Goal: Feedback & Contribution: Leave review/rating

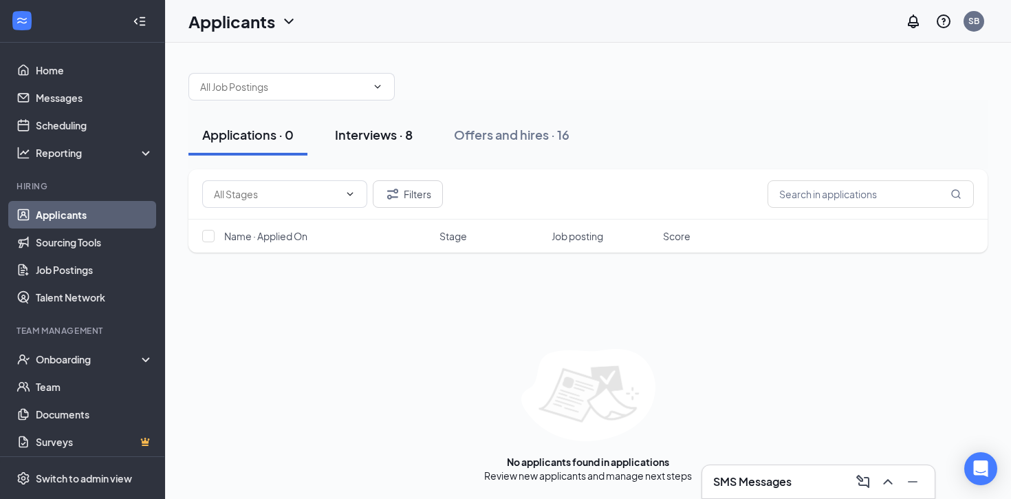
click at [378, 130] on div "Interviews · 8" at bounding box center [374, 134] width 78 height 17
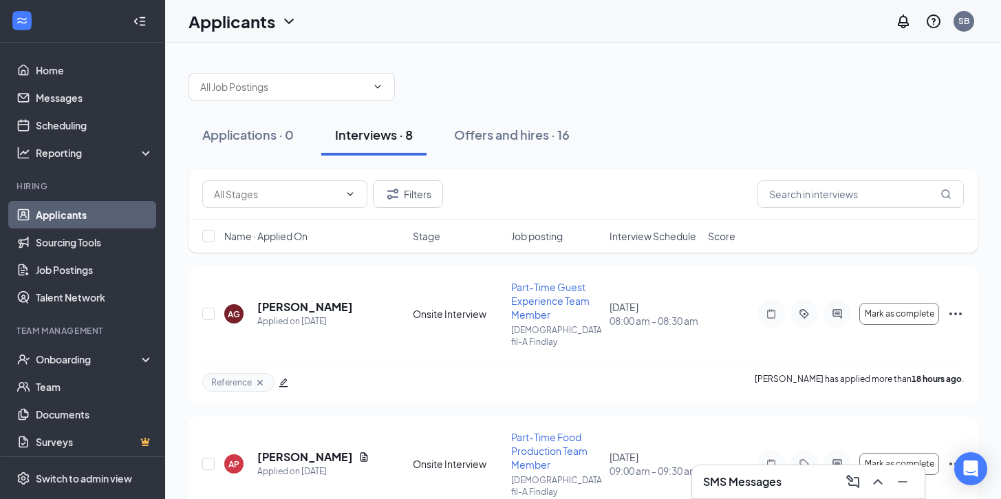
click at [636, 237] on span "Interview Schedule" at bounding box center [652, 236] width 87 height 14
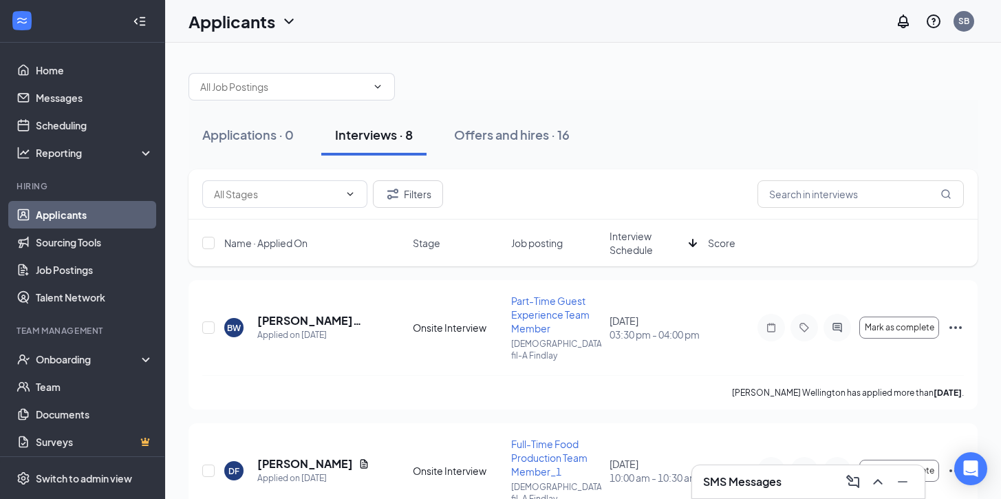
click at [636, 237] on span "Interview Schedule" at bounding box center [646, 243] width 74 height 28
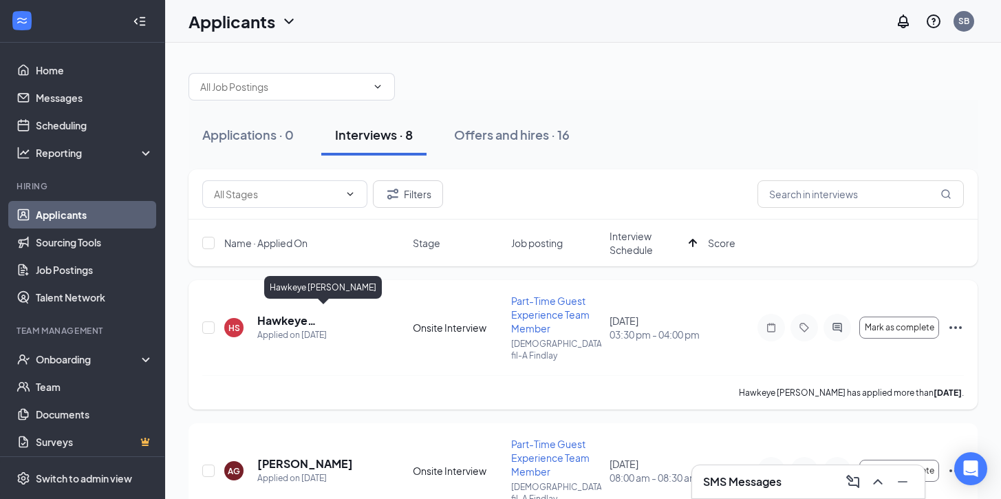
click at [305, 318] on h5 "Hawkeye [PERSON_NAME]" at bounding box center [316, 320] width 118 height 15
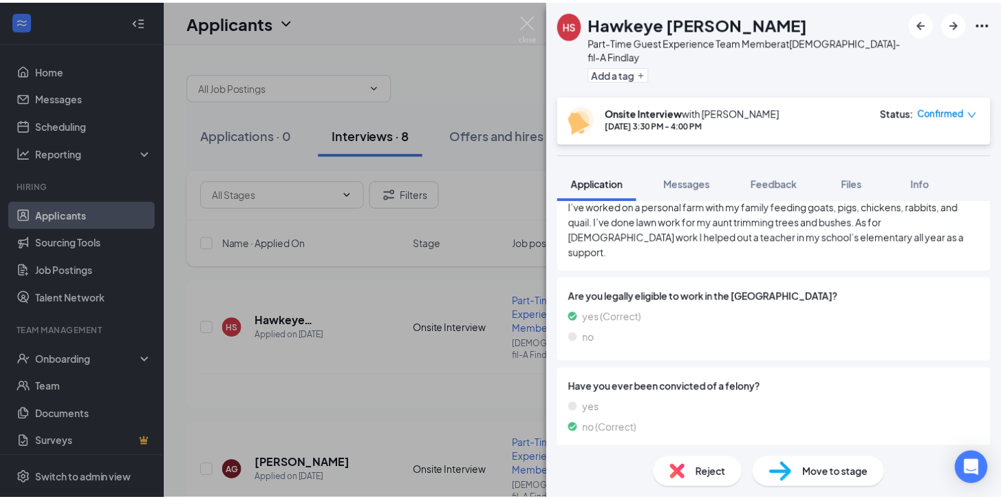
scroll to position [1523, 0]
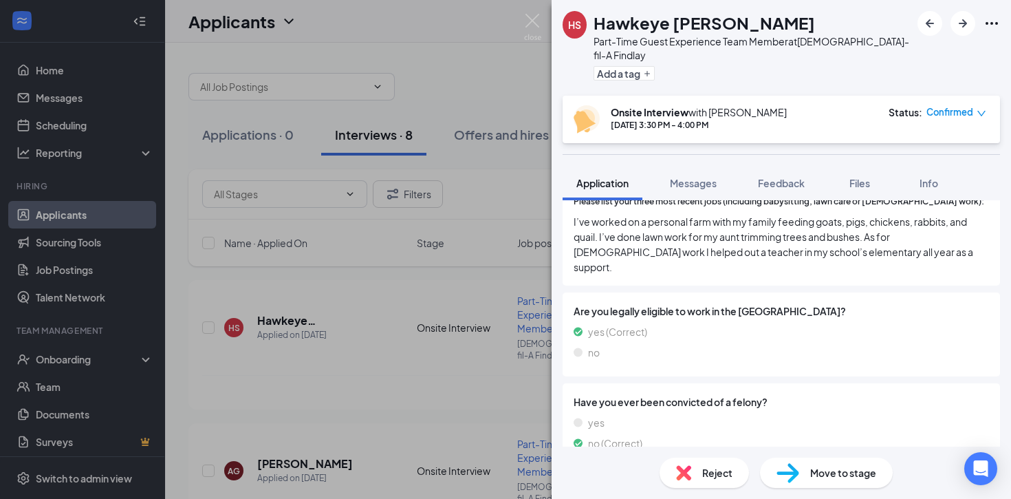
click at [73, 205] on div "HS Hawkeye [PERSON_NAME] Part-Time Guest Experience Team Member at [DEMOGRAPHIC…" at bounding box center [505, 249] width 1011 height 499
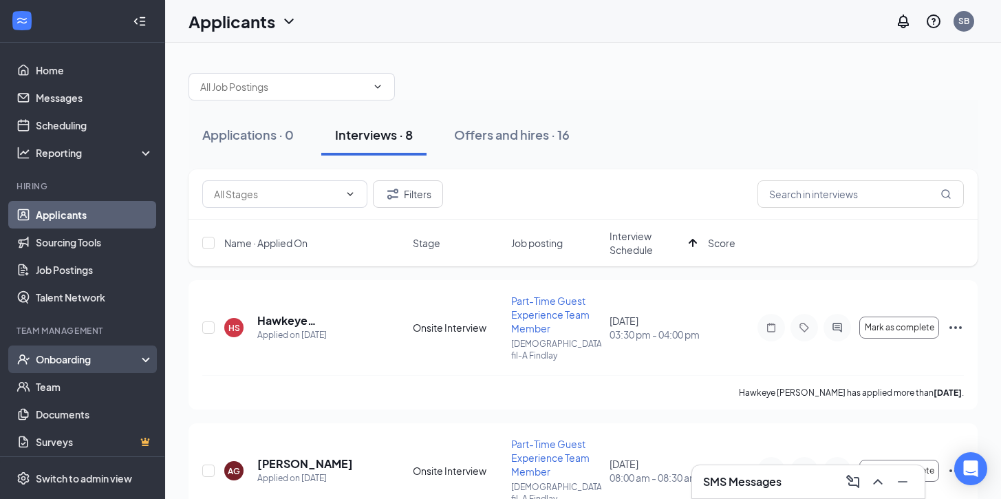
click at [67, 356] on div "Onboarding" at bounding box center [89, 359] width 106 height 14
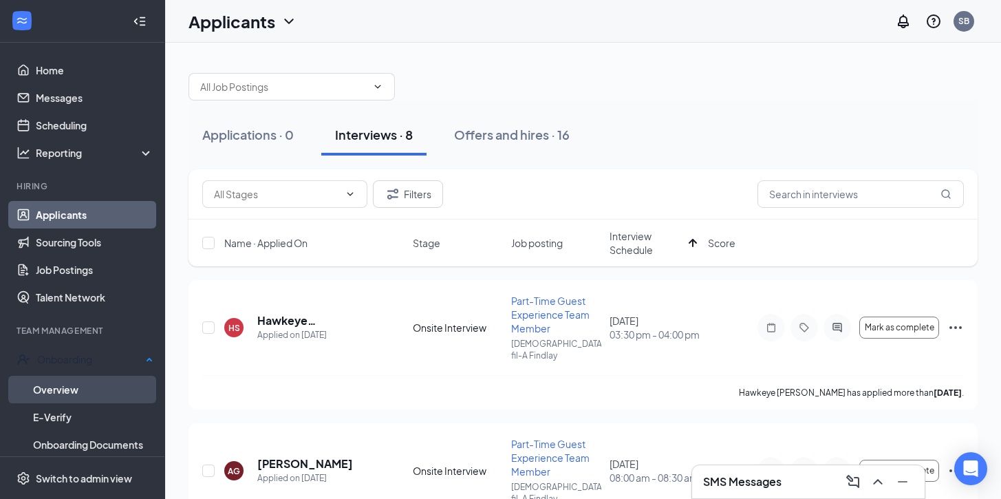
click at [73, 395] on link "Overview" at bounding box center [93, 390] width 120 height 28
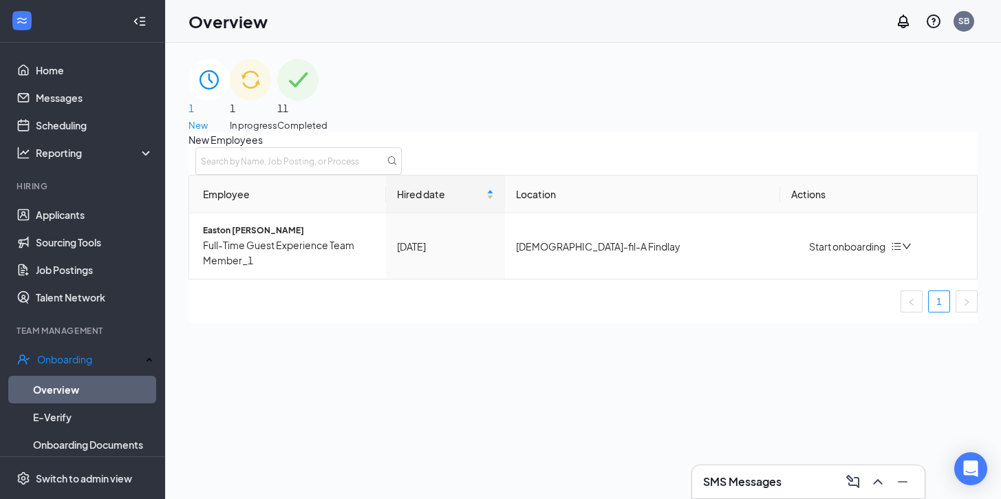
click at [277, 100] on span "1" at bounding box center [253, 107] width 47 height 15
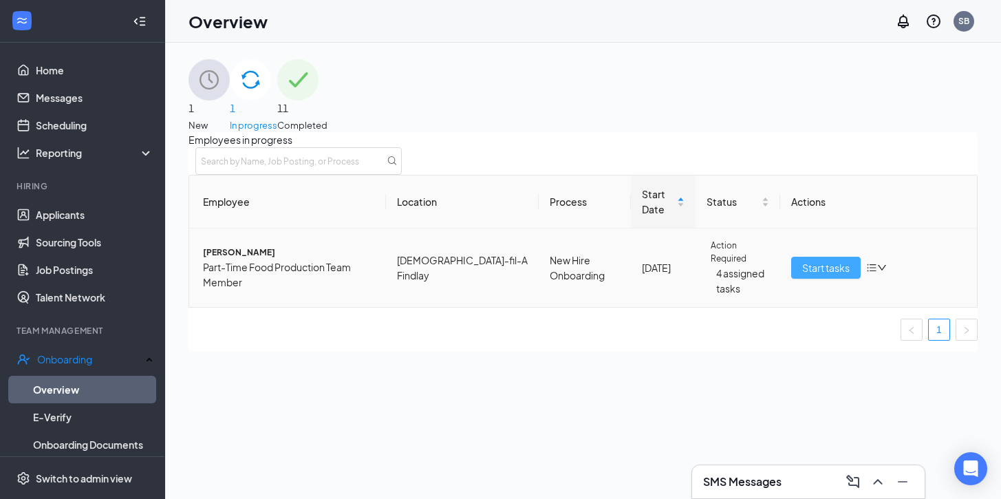
click at [806, 275] on span "Start tasks" at bounding box center [825, 267] width 47 height 15
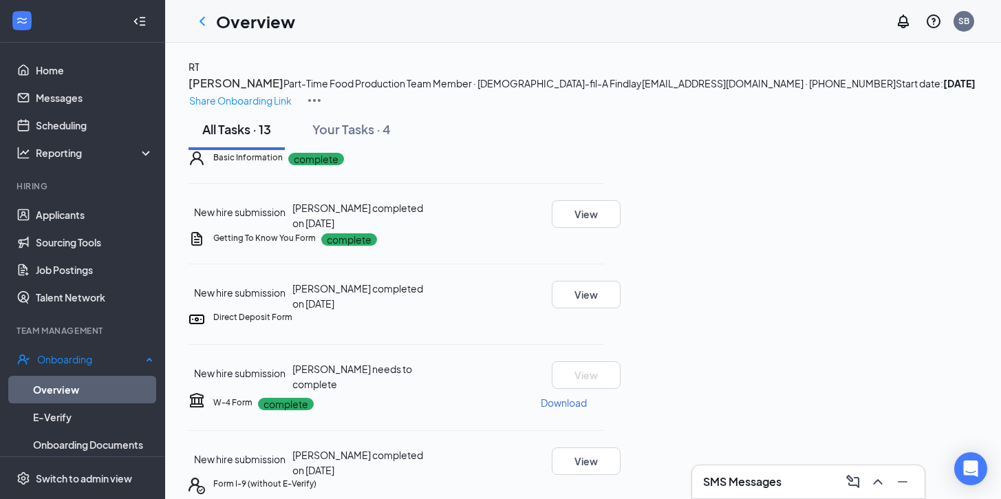
click at [66, 387] on link "Overview" at bounding box center [93, 390] width 120 height 28
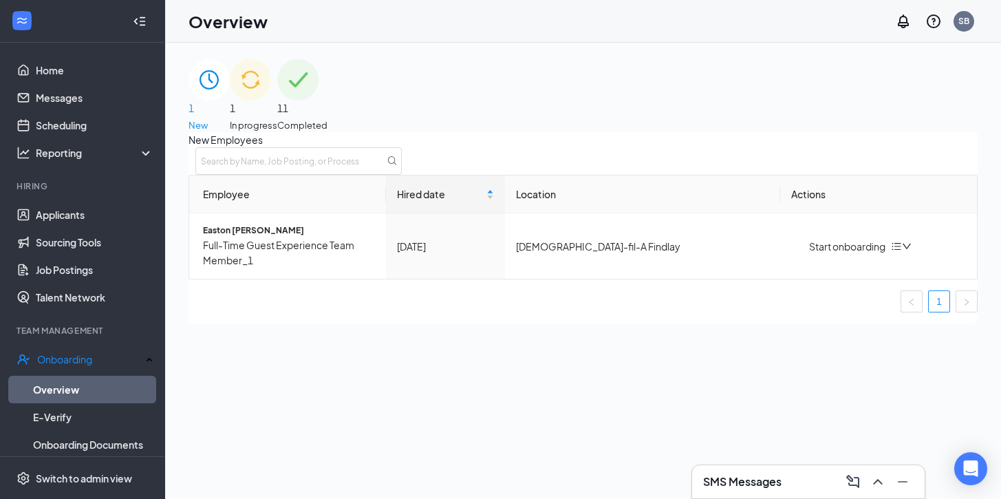
click at [230, 100] on img at bounding box center [208, 79] width 41 height 41
click at [59, 215] on link "Applicants" at bounding box center [95, 215] width 118 height 28
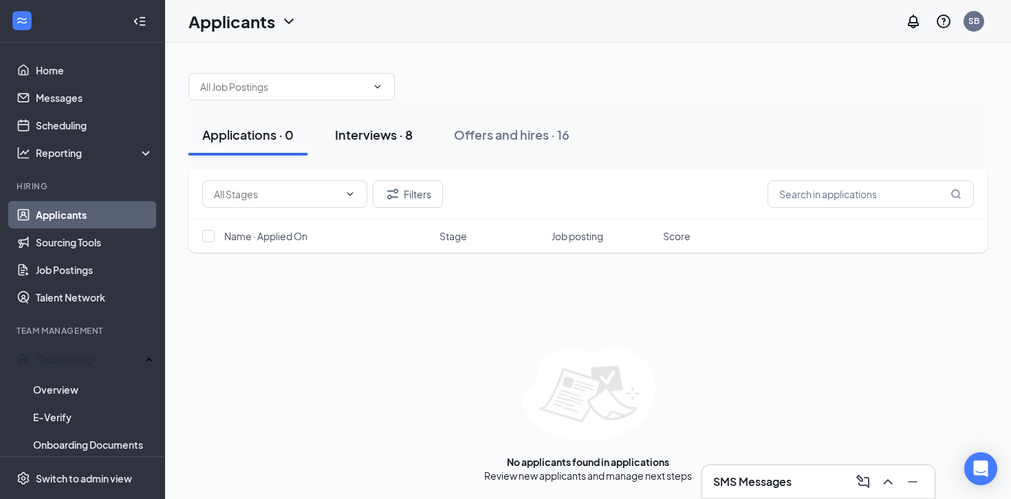
click at [367, 127] on div "Interviews · 8" at bounding box center [374, 134] width 78 height 17
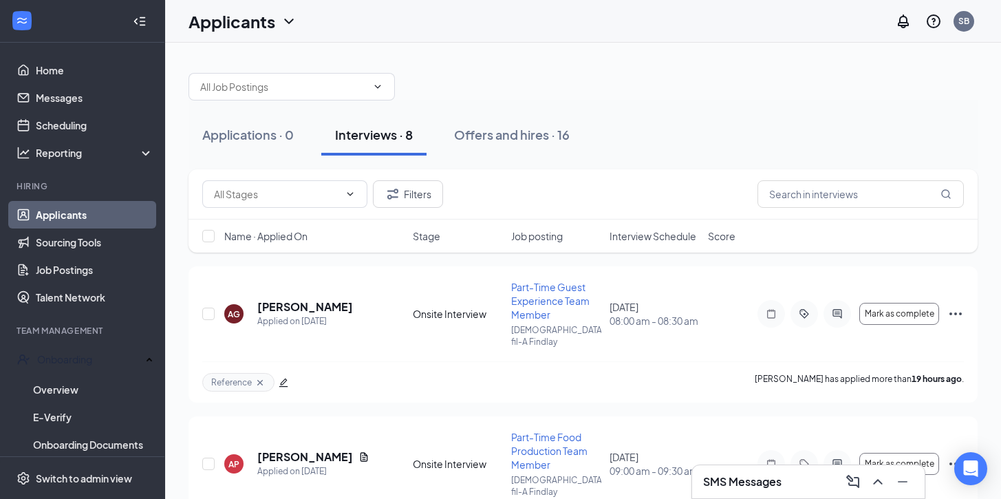
click at [656, 240] on span "Interview Schedule" at bounding box center [652, 236] width 87 height 14
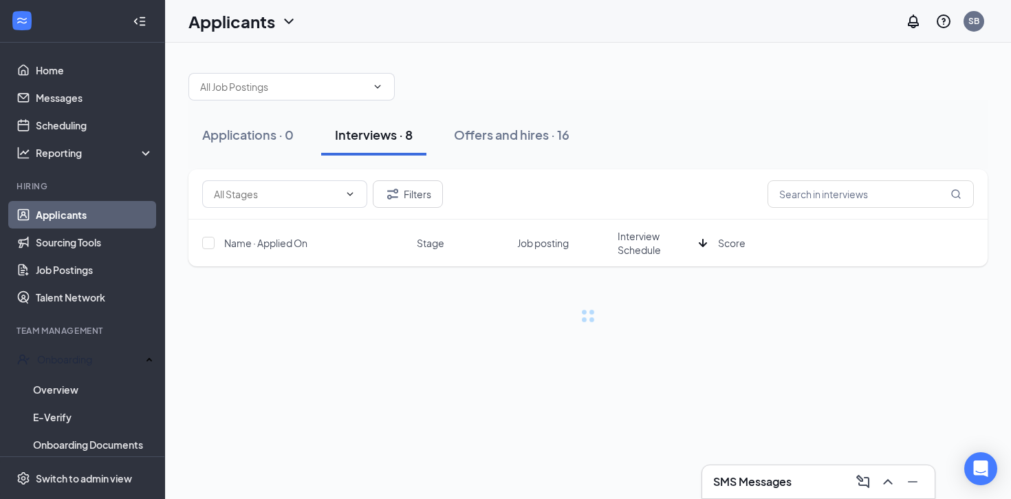
click at [647, 241] on span "Interview Schedule" at bounding box center [656, 243] width 76 height 28
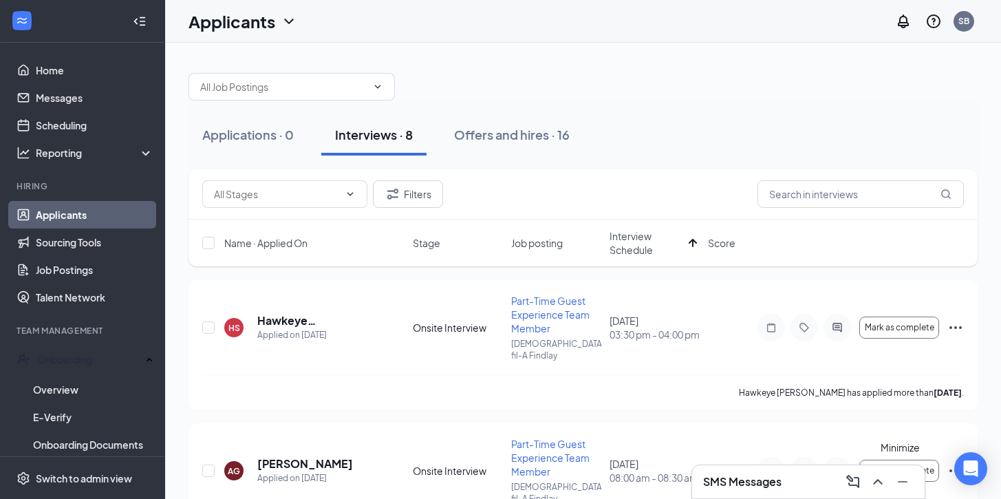
click at [904, 482] on icon "Minimize" at bounding box center [902, 481] width 17 height 17
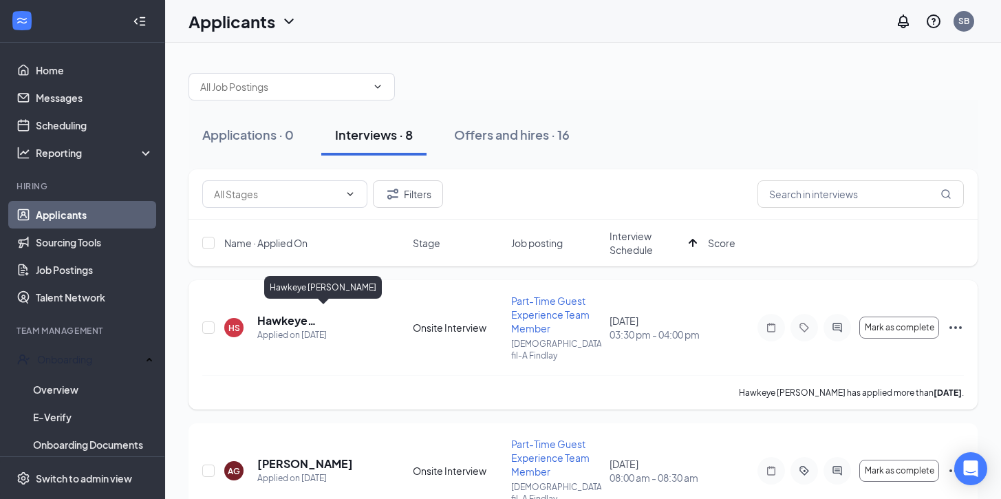
click at [311, 316] on h5 "Hawkeye [PERSON_NAME]" at bounding box center [316, 320] width 118 height 15
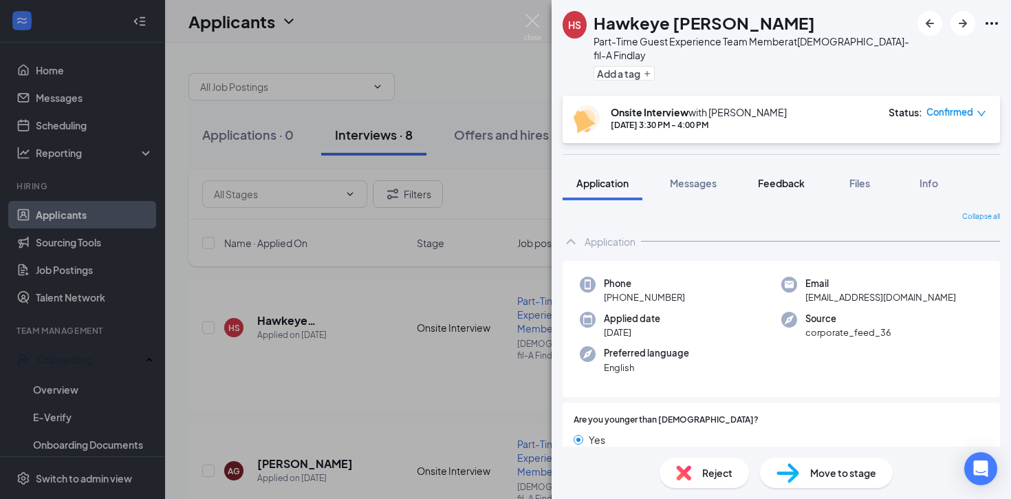
click at [783, 176] on div "Feedback" at bounding box center [781, 183] width 47 height 14
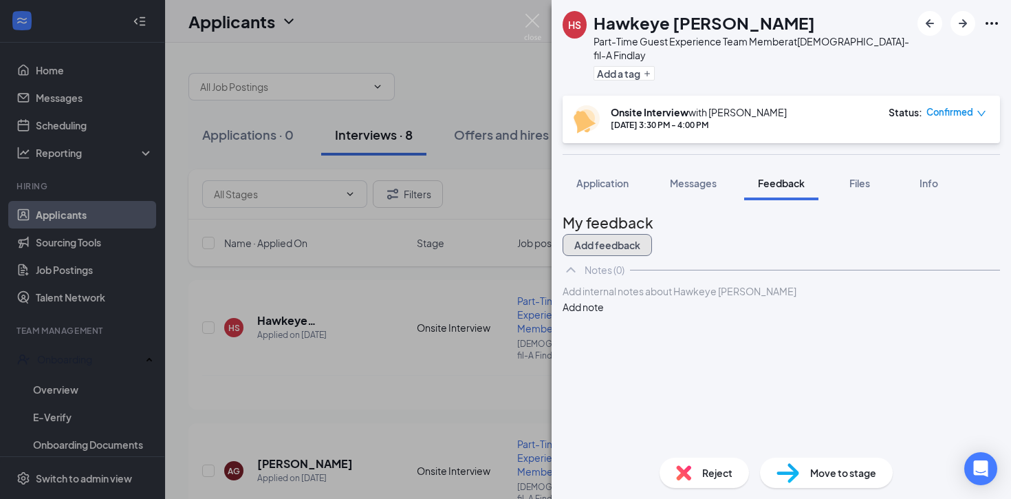
click at [652, 234] on button "Add feedback" at bounding box center [607, 245] width 89 height 22
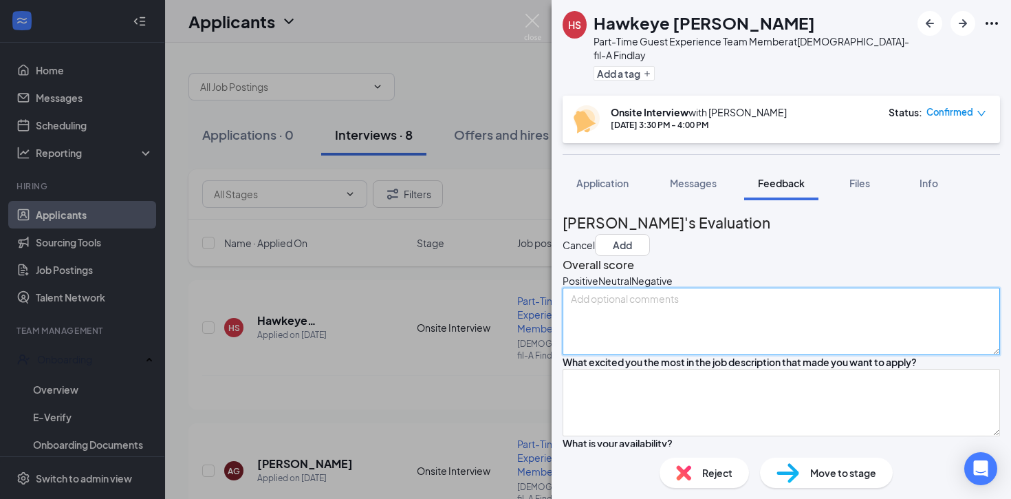
click at [652, 328] on textarea at bounding box center [781, 320] width 437 height 67
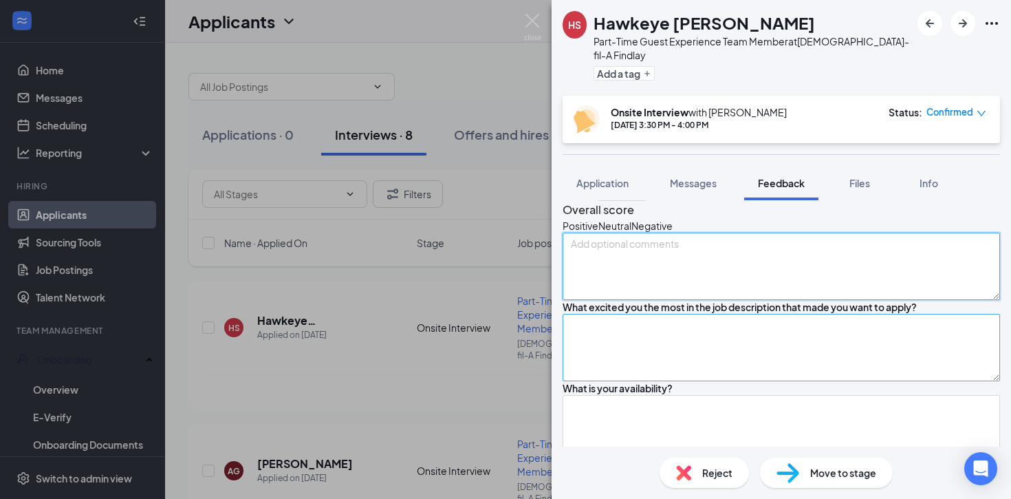
scroll to position [19, 0]
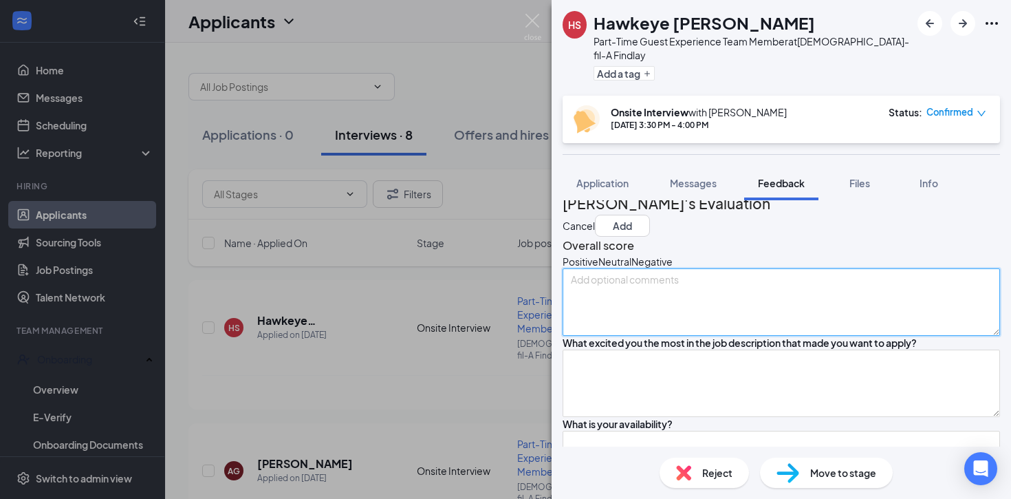
click at [596, 300] on textarea at bounding box center [781, 301] width 437 height 67
click at [590, 298] on textarea at bounding box center [781, 301] width 437 height 67
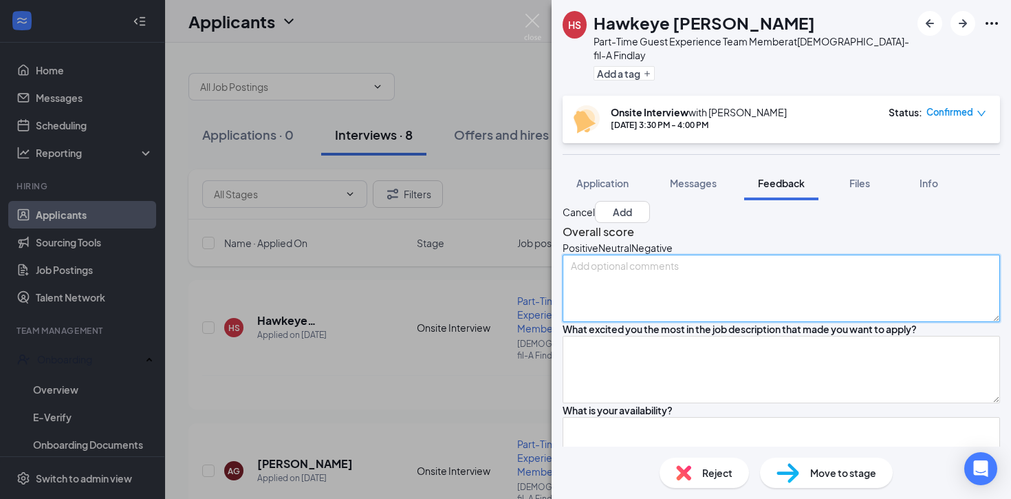
scroll to position [0, 0]
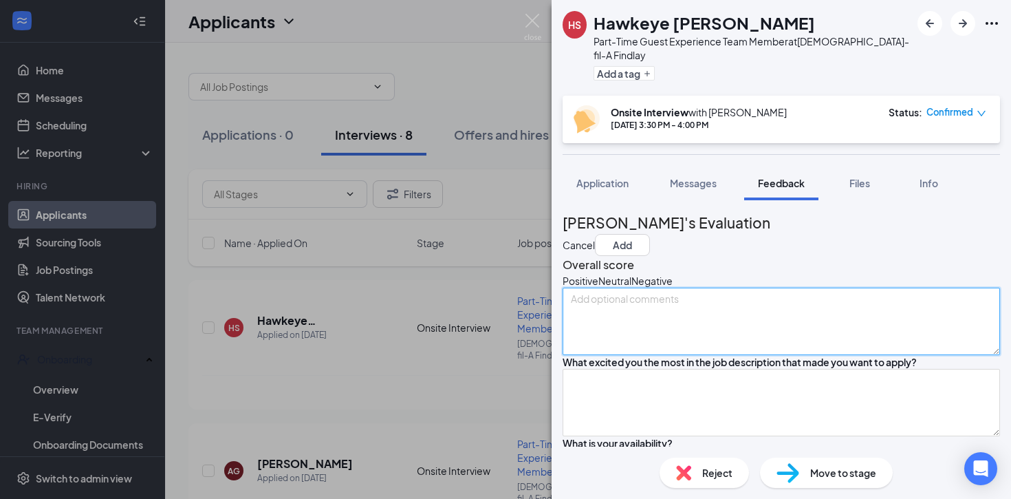
click at [621, 334] on textarea at bounding box center [781, 320] width 437 height 67
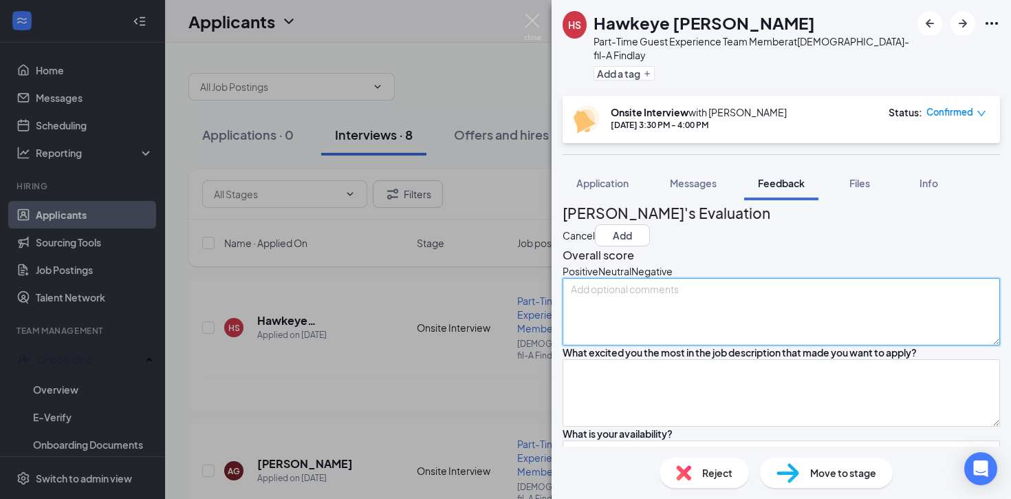
scroll to position [21, 0]
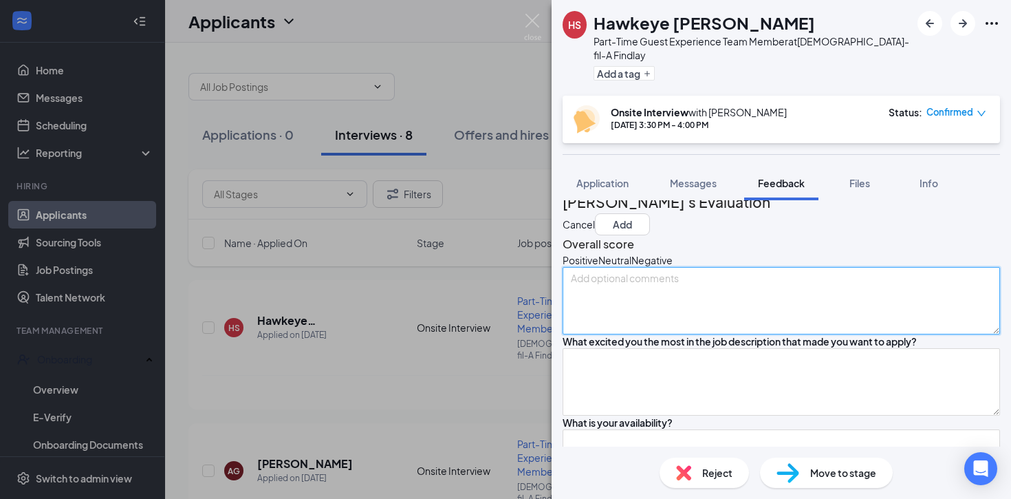
click at [594, 297] on textarea at bounding box center [781, 300] width 437 height 67
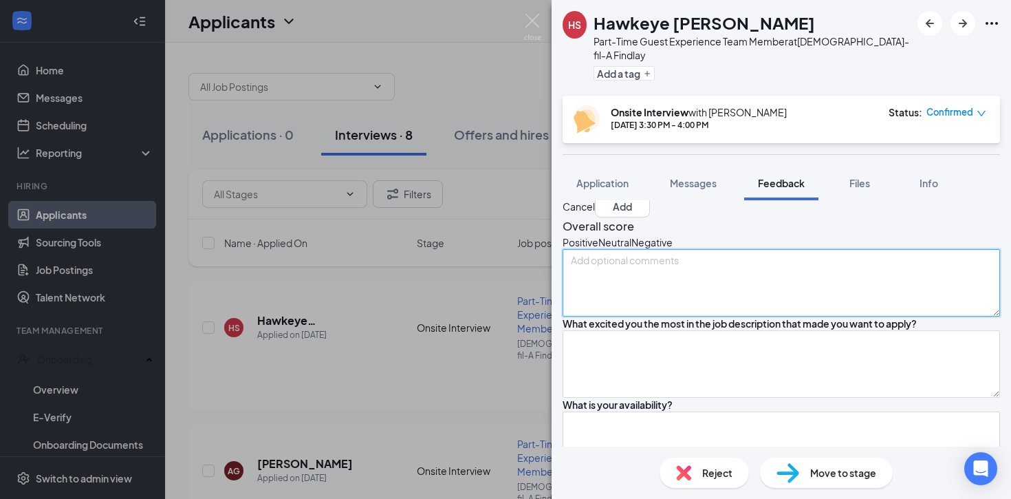
scroll to position [40, 0]
click at [586, 278] on textarea at bounding box center [781, 281] width 437 height 67
click at [653, 276] on textarea "Junior at Van Buren HS - creative" at bounding box center [781, 281] width 437 height 67
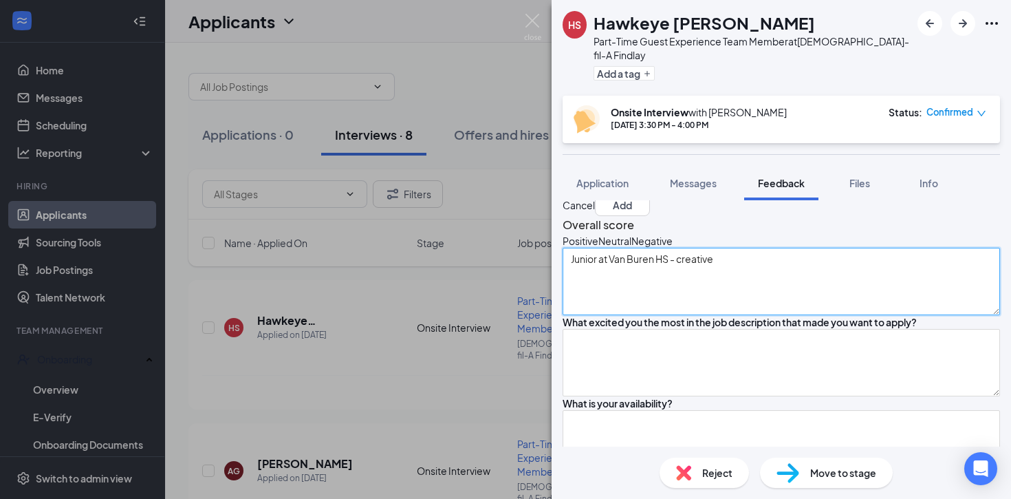
click at [758, 279] on textarea "Junior at Van Buren HS - creative" at bounding box center [781, 281] width 437 height 67
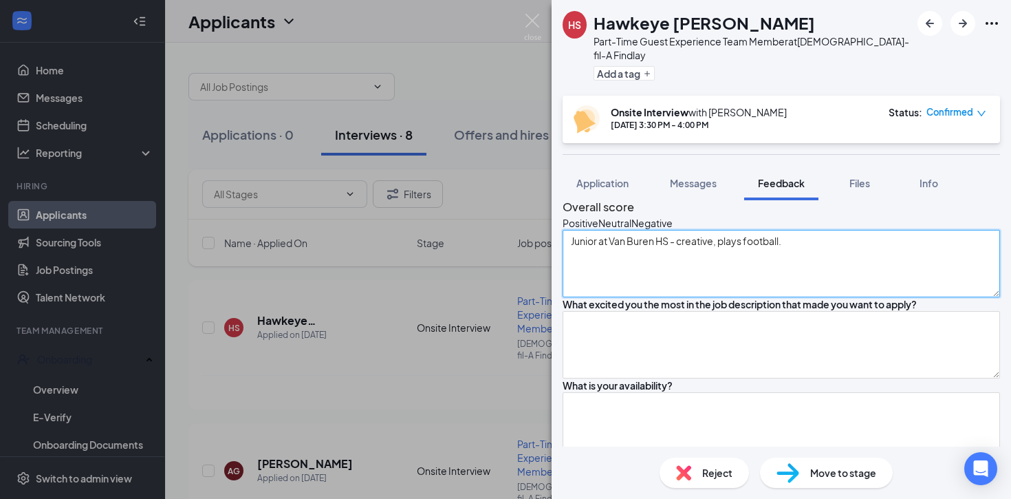
scroll to position [59, 0]
click at [805, 254] on textarea "Junior at Van Buren HS - creative, plays football." at bounding box center [781, 261] width 437 height 67
type textarea "Junior at Van Buren HS - creative, plays football. [DEMOGRAPHIC_DATA]."
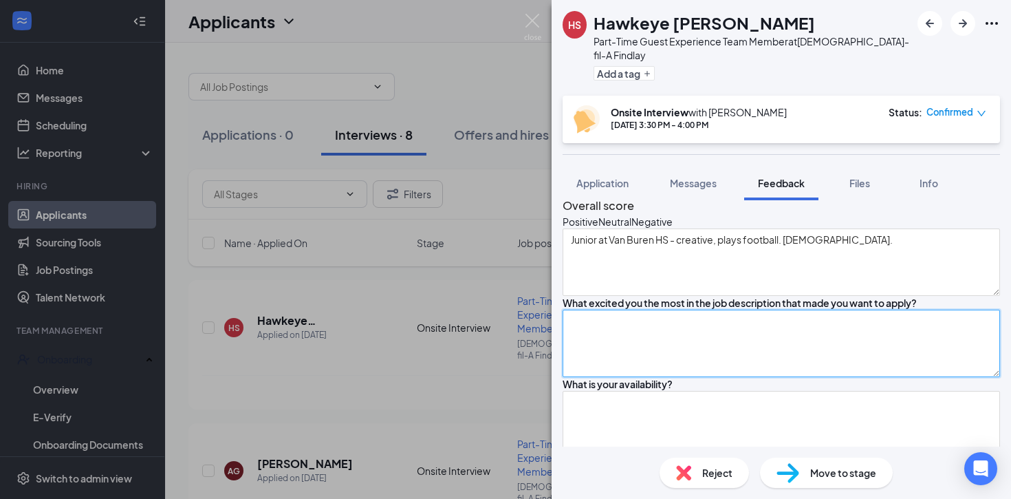
click at [643, 377] on textarea at bounding box center [781, 342] width 437 height 67
click at [629, 377] on textarea at bounding box center [781, 342] width 437 height 67
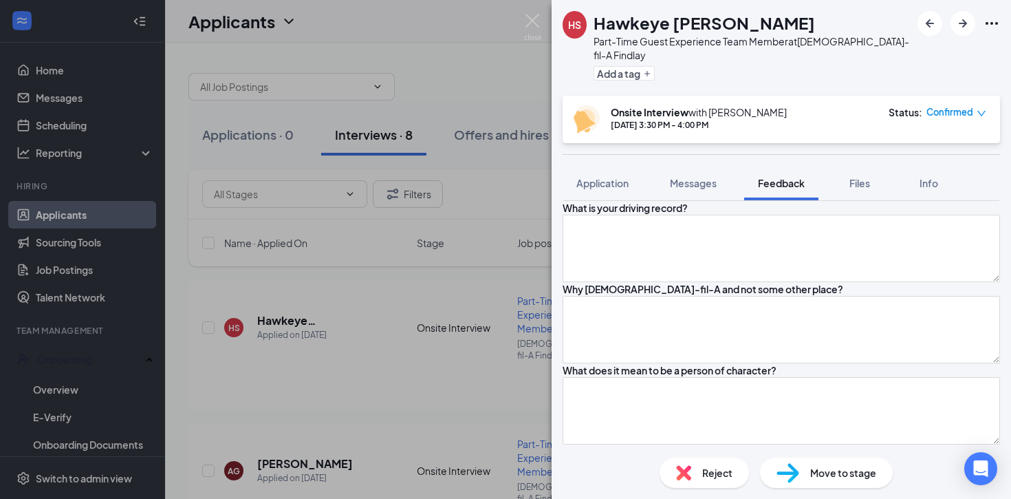
scroll to position [320, 0]
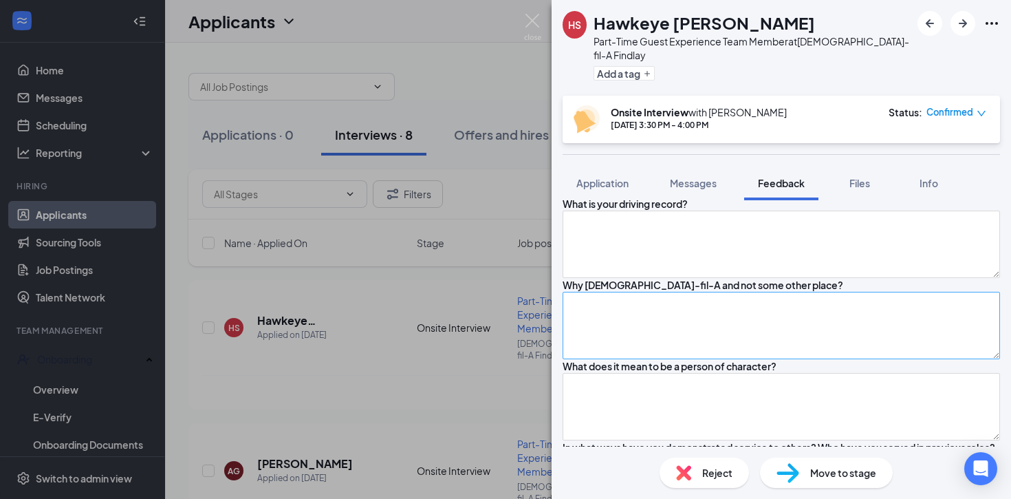
type textarea "Just really likes CFA and values and how we do fast food under the umbrella of …"
click at [610, 359] on textarea at bounding box center [781, 325] width 437 height 67
type textarea "Never hears anything bad about CFA"
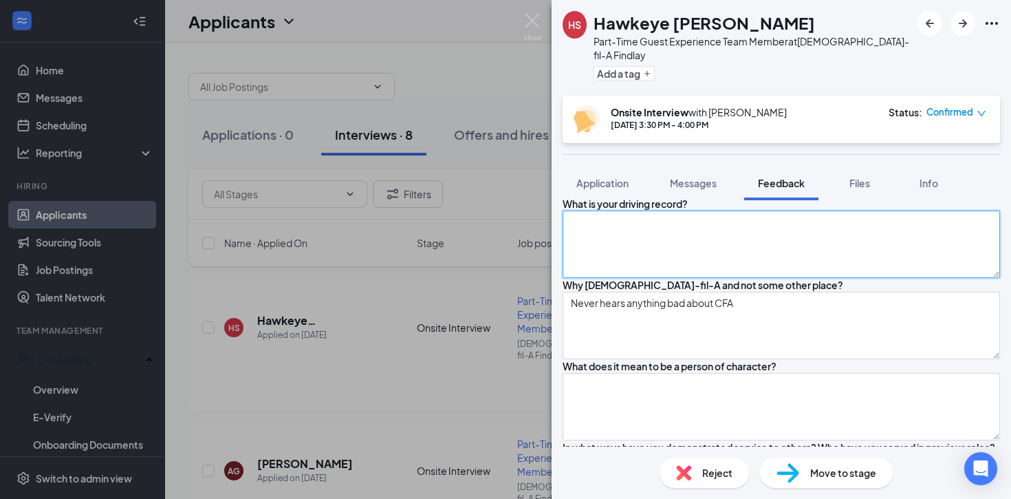
click at [609, 278] on textarea at bounding box center [781, 243] width 437 height 67
type textarea "N/A"
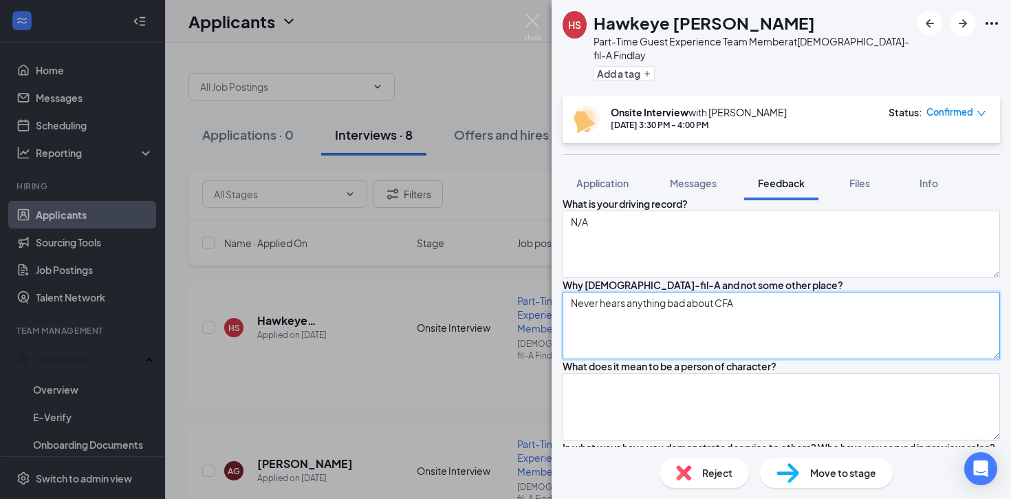
click at [784, 359] on textarea "Never hears anything bad about CFA" at bounding box center [781, 325] width 437 height 67
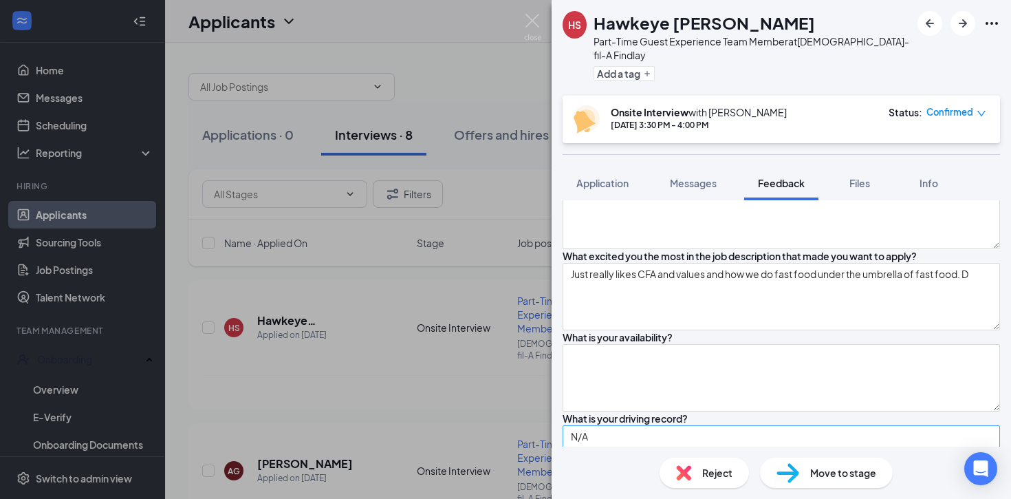
scroll to position [71, 0]
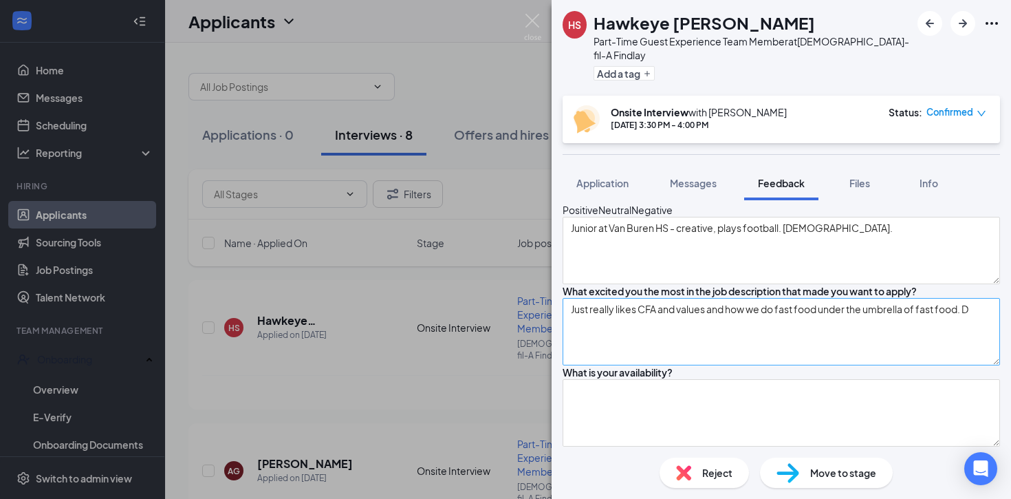
type textarea "Never hears anything bad about CFA like he does with other places."
click at [655, 365] on textarea "Just really likes CFA and values and how we do fast food under the umbrella of …" at bounding box center [781, 331] width 437 height 67
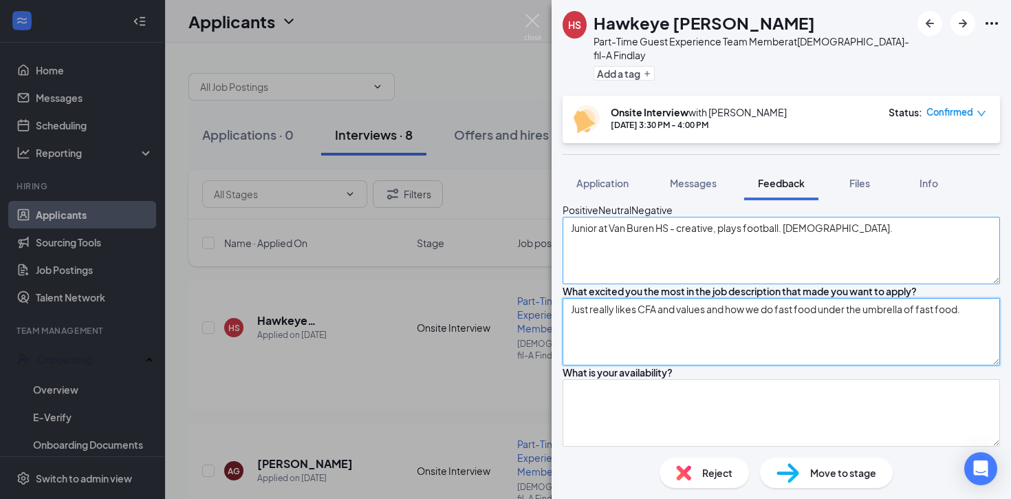
type textarea "Just really likes CFA and values and how we do fast food under the umbrella of …"
click at [865, 240] on textarea "Junior at Van Buren HS - creative, plays football. [DEMOGRAPHIC_DATA]." at bounding box center [781, 250] width 437 height 67
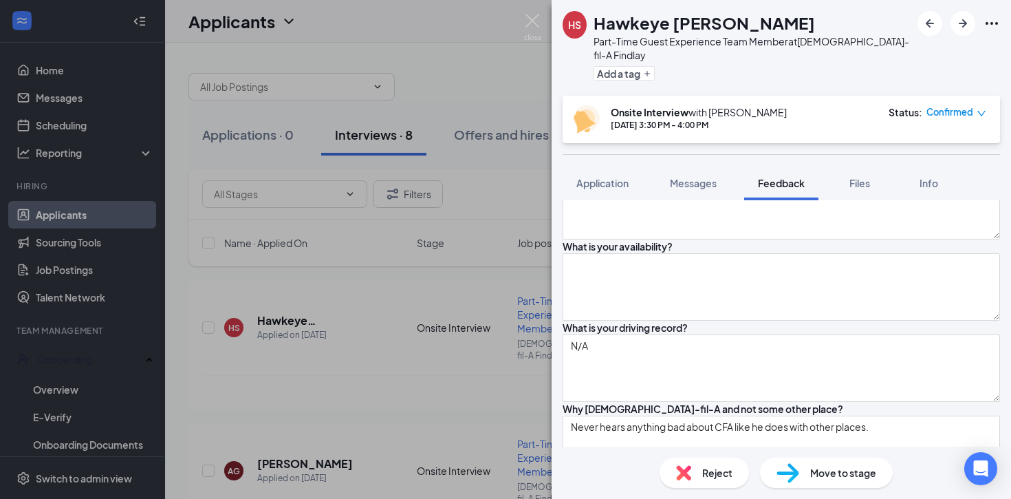
scroll to position [212, 0]
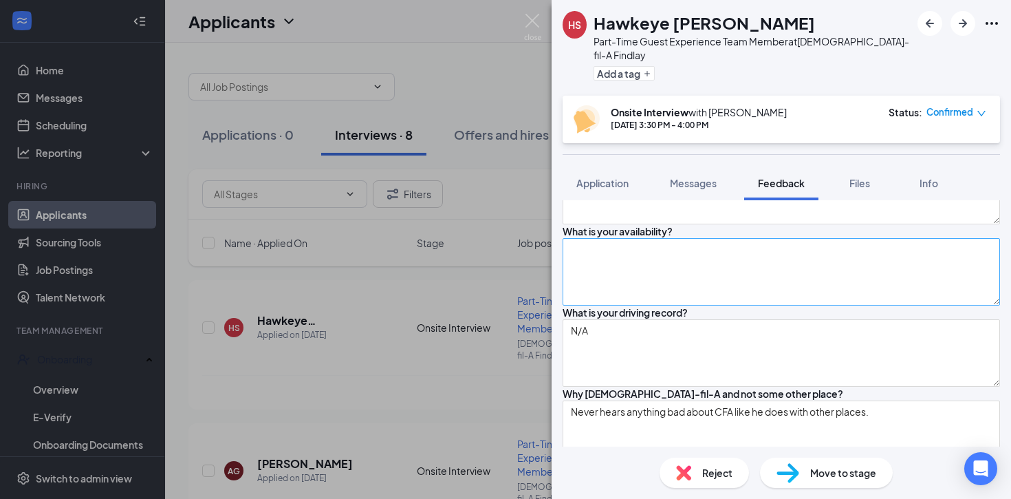
type textarea "Junior at Van Buren HS - creative, plays football. [DEMOGRAPHIC_DATA]. 4.0"
click at [651, 305] on textarea at bounding box center [781, 271] width 437 height 67
click at [649, 305] on textarea at bounding box center [781, 271] width 437 height 67
type textarea "M"
type textarea "4"
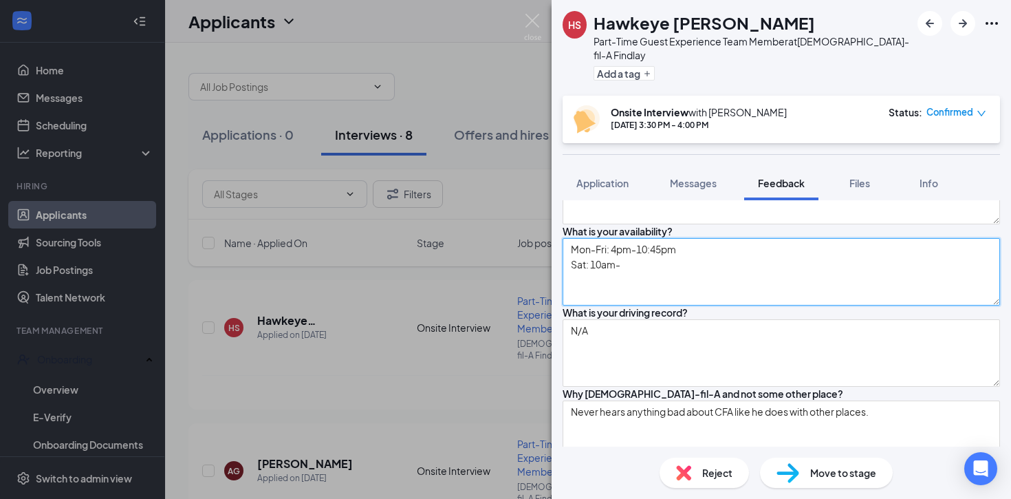
click at [614, 305] on textarea "Mon-Fri: 4pm-10:45pm Sat: 10am-" at bounding box center [781, 271] width 437 height 67
click at [654, 305] on textarea "Mon-Fri: 4pm-10:45pm Sat: 12pm-" at bounding box center [781, 271] width 437 height 67
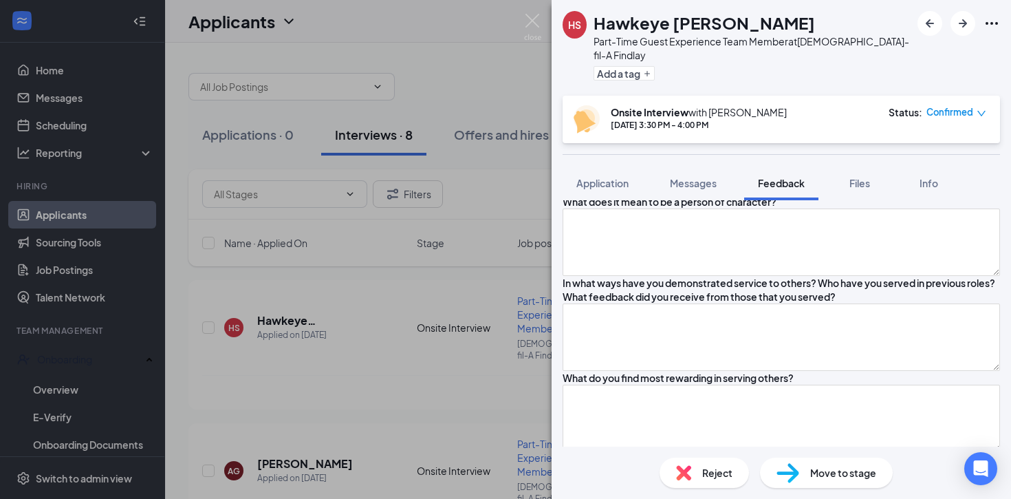
scroll to position [492, 0]
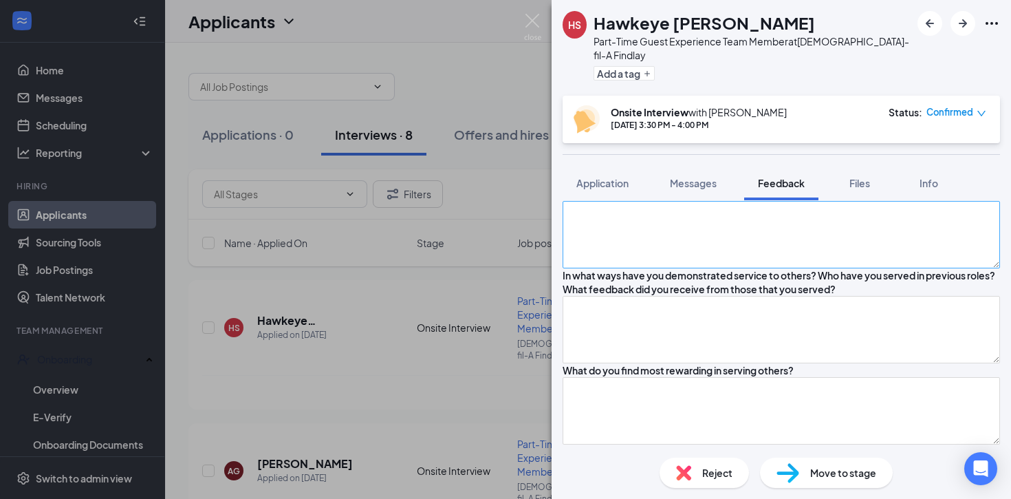
type textarea "Mon-Fri: 4pm-10:45pm Sat: 12pm-10pm"
click at [634, 268] on textarea at bounding box center [781, 234] width 437 height 67
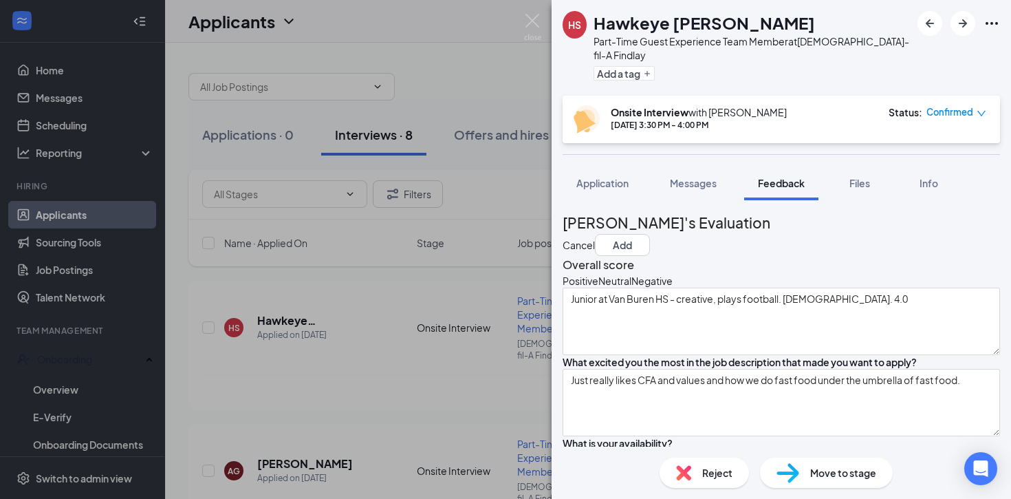
scroll to position [50, 0]
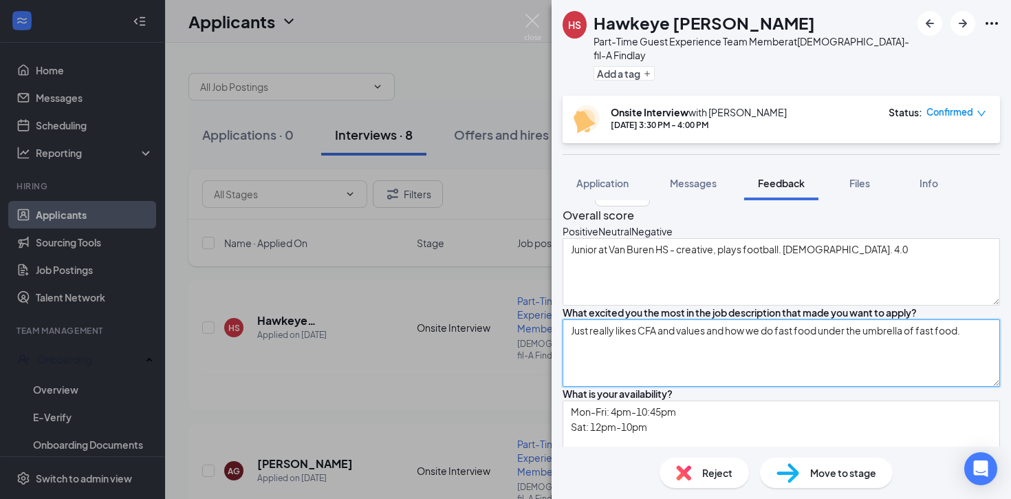
click at [638, 387] on textarea "Just really likes CFA and values and how we do fast food under the umbrella of …" at bounding box center [781, 352] width 437 height 67
type textarea "Just really likes CFA and values and how we do fast food under the umbrella of …"
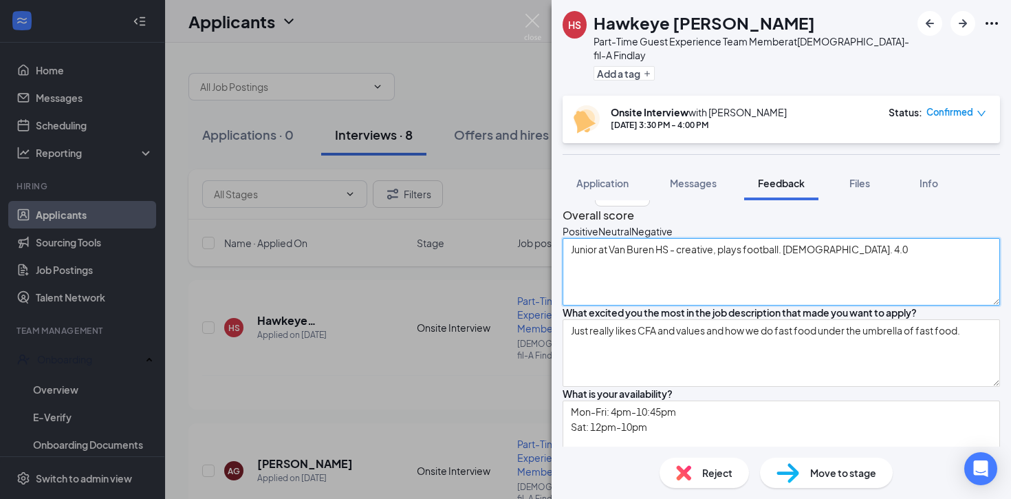
click at [886, 263] on textarea "Junior at Van Buren HS - creative, plays football. [DEMOGRAPHIC_DATA]. 4.0" at bounding box center [781, 271] width 437 height 67
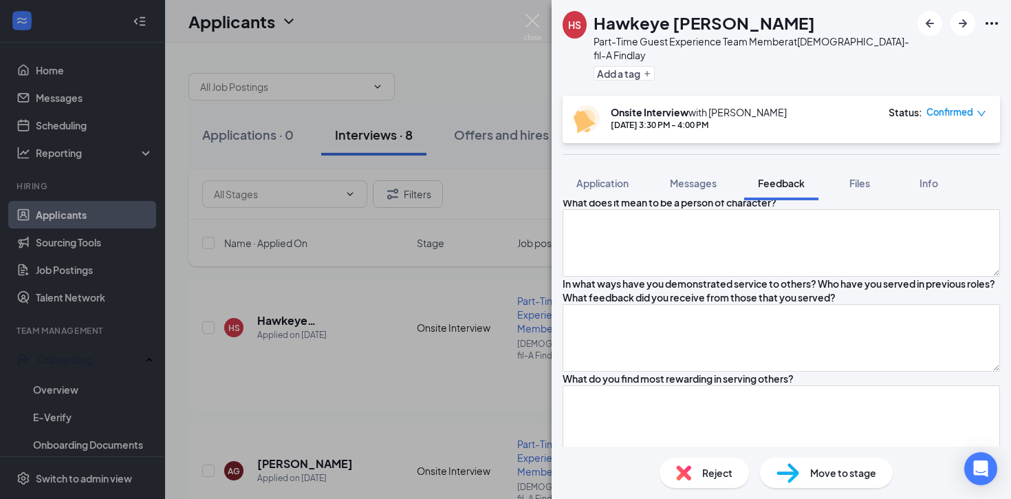
scroll to position [490, 0]
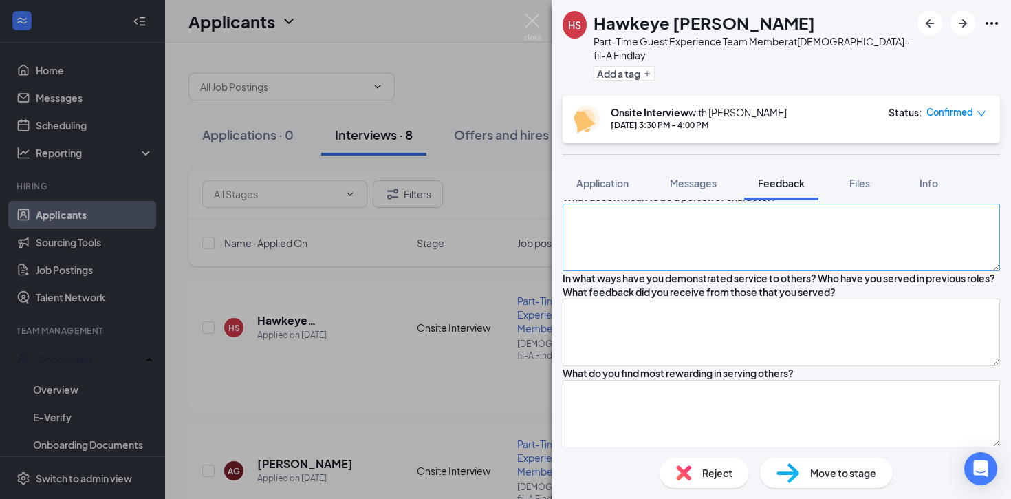
type textarea "Junior at Van Buren HS - creative, plays football. [DEMOGRAPHIC_DATA]. 4. Name …"
click at [664, 271] on textarea at bounding box center [781, 237] width 437 height 67
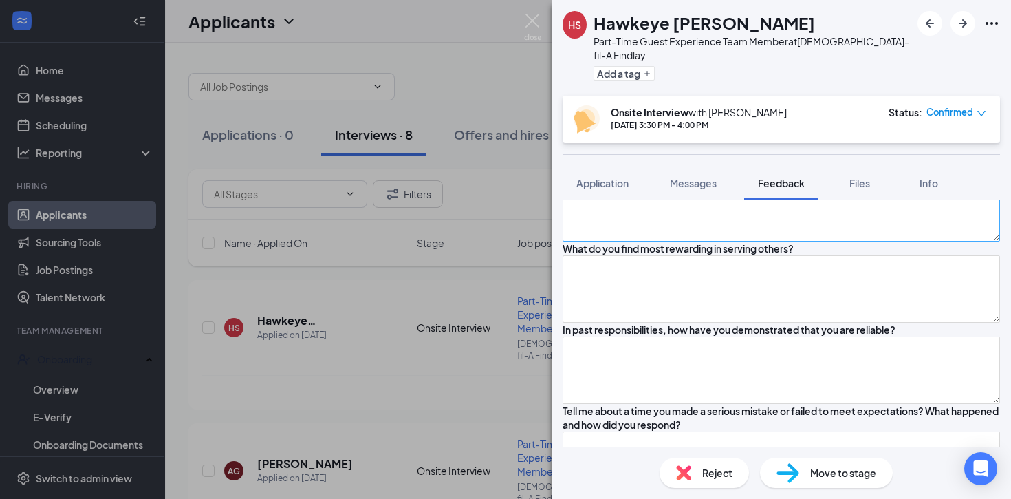
scroll to position [617, 0]
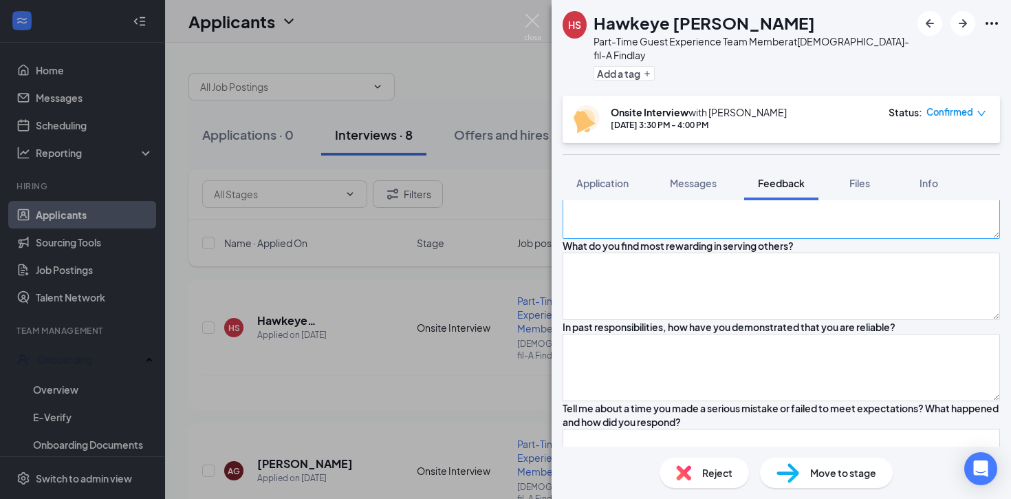
type textarea "Be the person you want to be even when its hard, even with others might not app…"
click at [651, 239] on textarea at bounding box center [781, 204] width 437 height 67
click at [605, 239] on textarea at bounding box center [781, 204] width 437 height 67
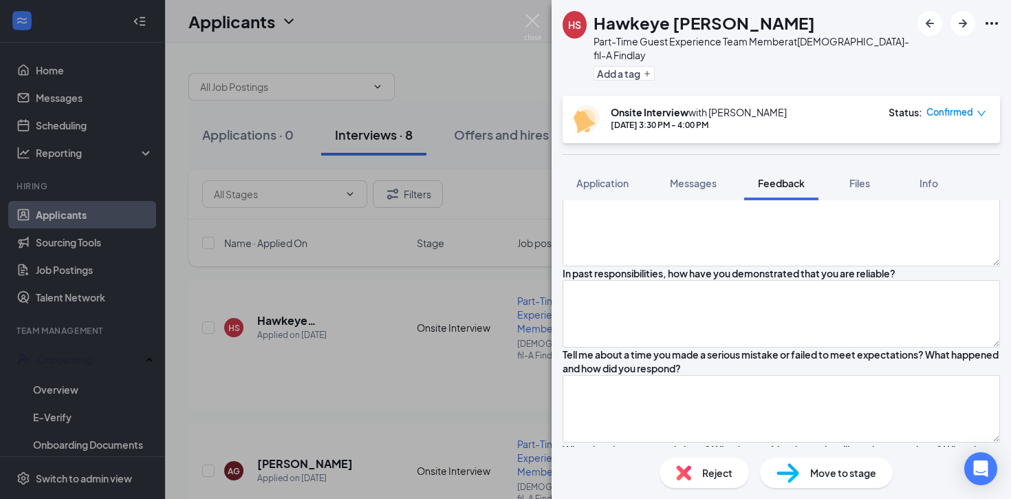
scroll to position [677, 0]
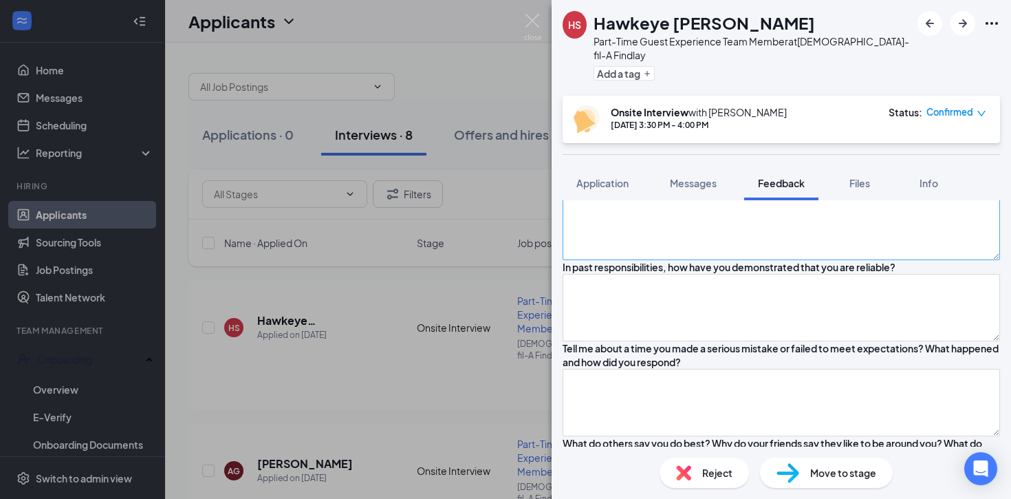
type textarea "[DATE] he bought jolly rangers and his friend really likes blue ones, so he wen…"
click at [603, 260] on textarea at bounding box center [781, 226] width 437 height 67
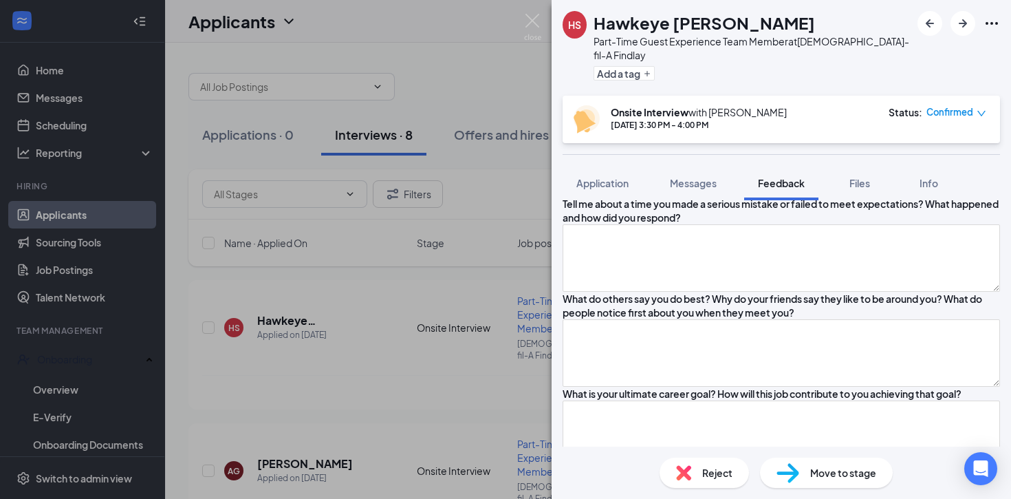
type textarea "Likes to see others happy. You can only do so much for someone, but you can con…"
click at [615, 197] on textarea at bounding box center [781, 162] width 437 height 67
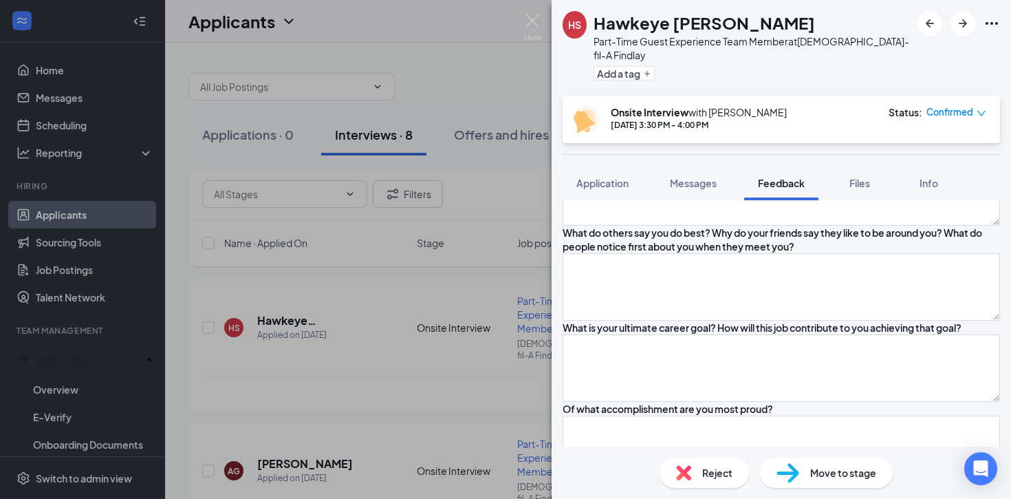
scroll to position [915, 0]
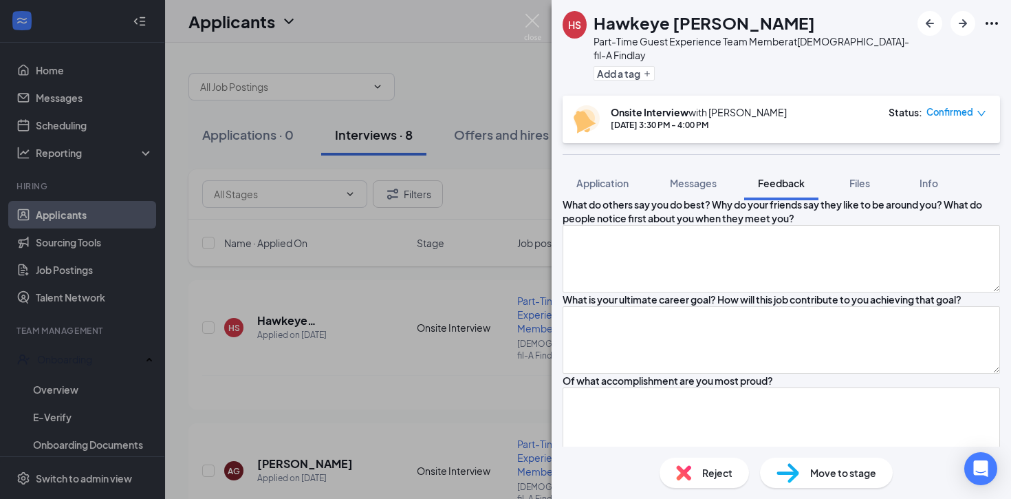
type textarea "School - volunteer hours at the elementary school and helped out with classroom…"
click at [658, 197] on textarea at bounding box center [781, 163] width 437 height 67
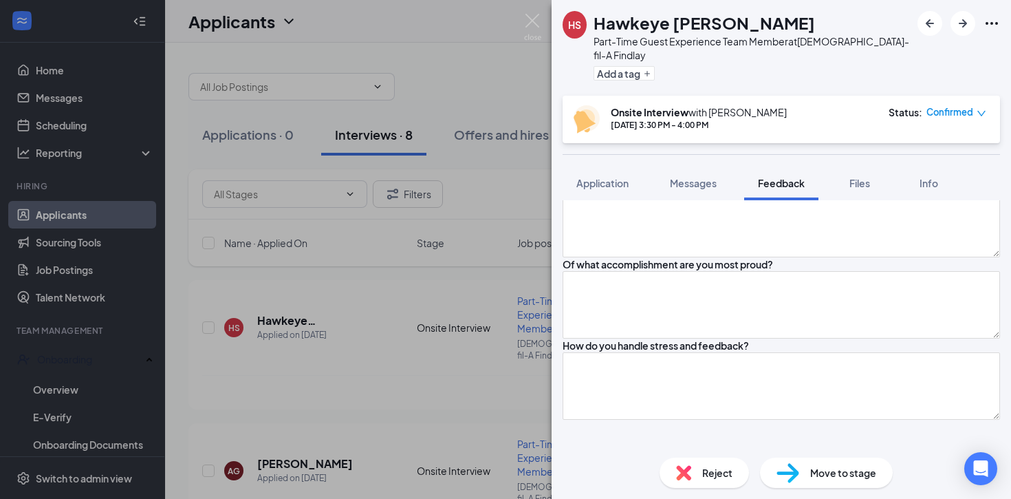
scroll to position [1034, 0]
type textarea "Goes to millstearm. Had a project to create a chair. He was a leader for the pr…"
click at [642, 174] on textarea at bounding box center [781, 140] width 437 height 67
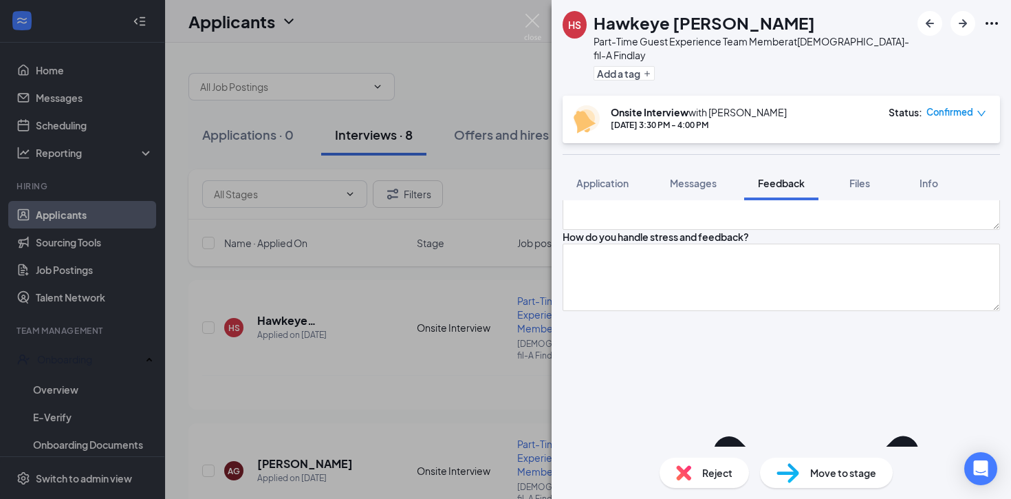
scroll to position [1165, 0]
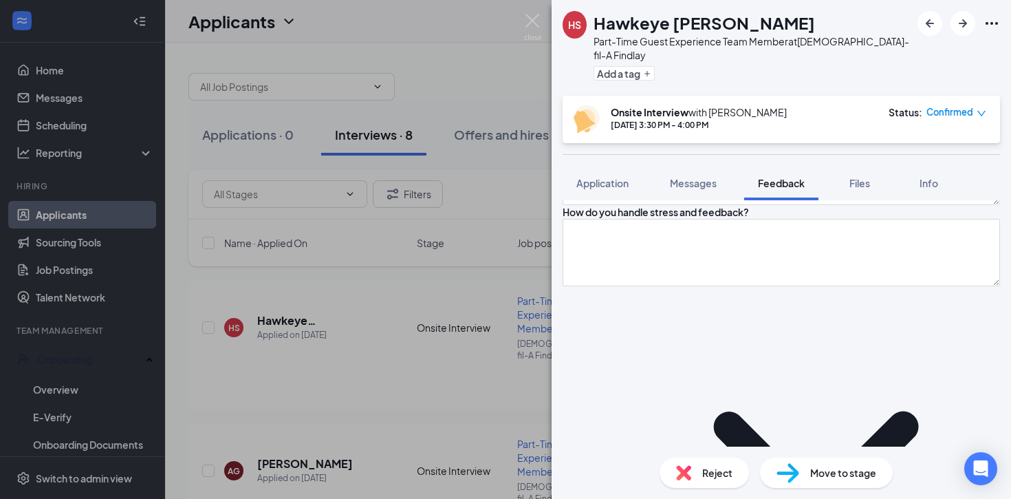
type textarea "Smart. Drawing. Formal (treat people nice with elevated language and dress nice…"
click at [613, 124] on textarea at bounding box center [781, 89] width 437 height 67
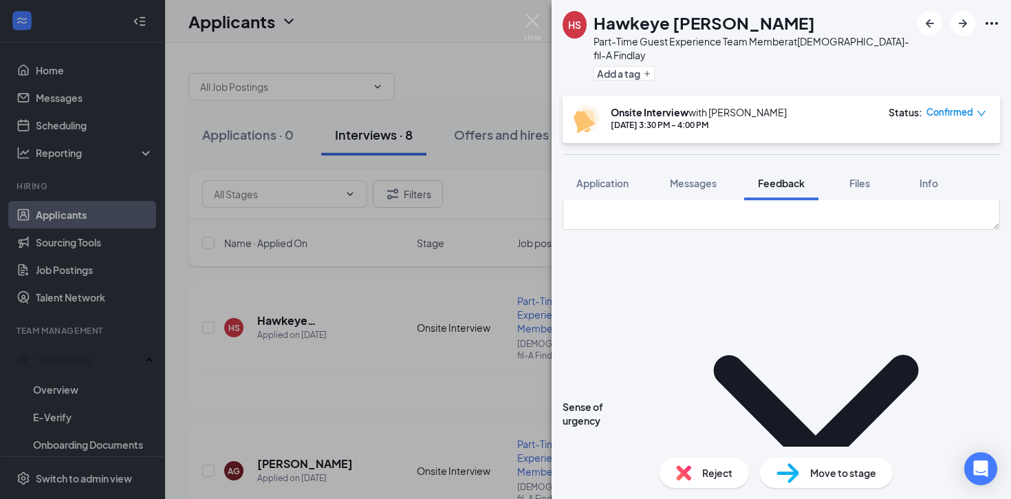
scroll to position [1222, 0]
type textarea "Wants to be an electrical engineer at [GEOGRAPHIC_DATA]. This would help him gr…"
click at [606, 148] on textarea at bounding box center [781, 113] width 437 height 67
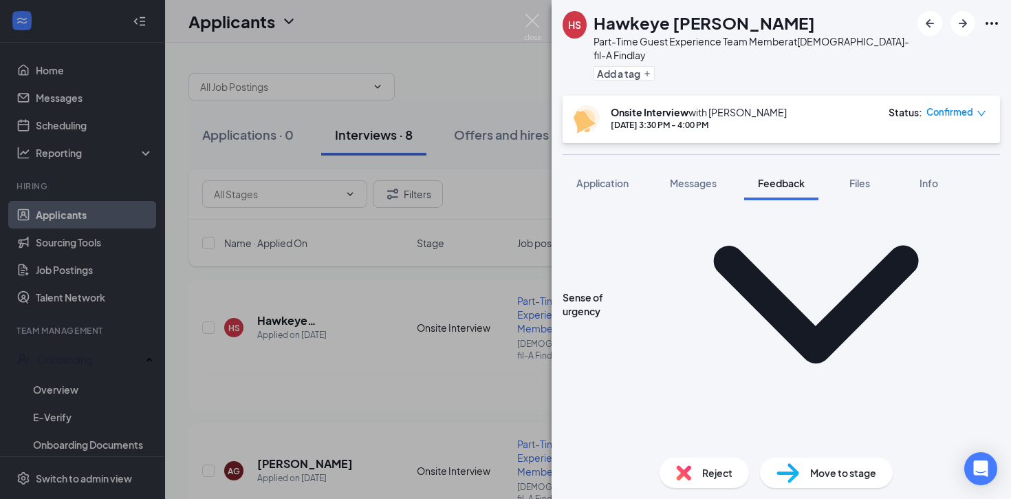
scroll to position [1340, 0]
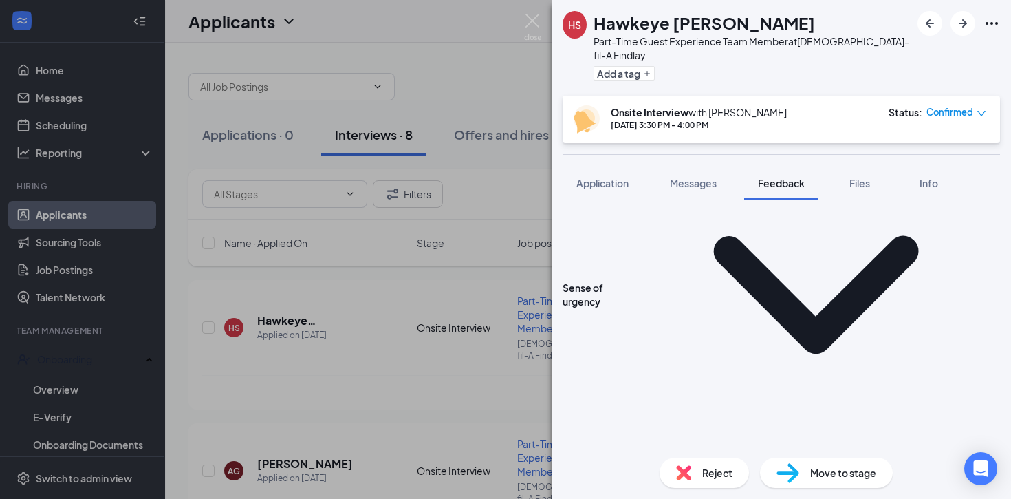
type textarea "Success in football and getting into millstream."
click at [593, 111] on textarea at bounding box center [781, 76] width 437 height 67
click at [672, 111] on textarea "Stress: An opportunity to not get angry, but understand how to better manage it…" at bounding box center [781, 76] width 437 height 67
click at [705, 111] on textarea "Stress: An opportunity to not get angry, but understand how to better manage it…" at bounding box center [781, 76] width 437 height 67
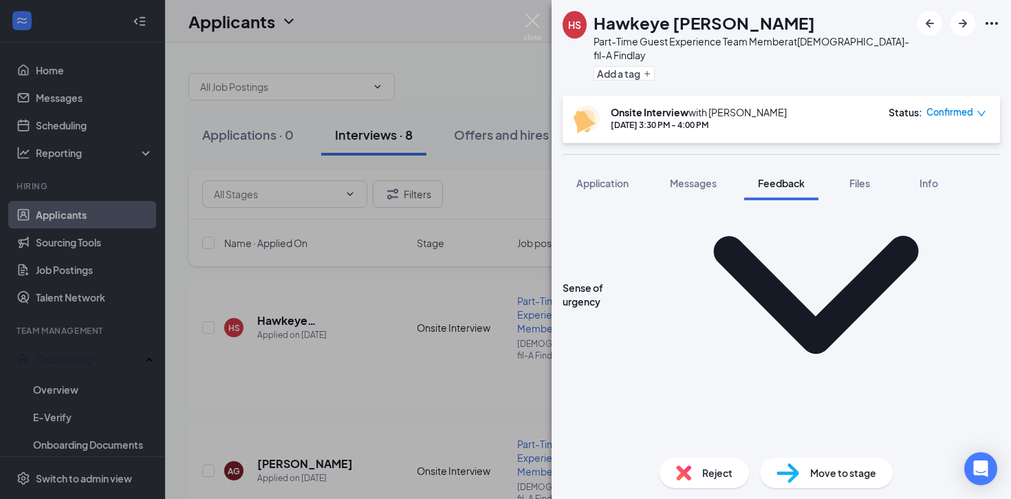
click at [698, 111] on textarea "Stress: An opportunity to not get angry, but understand how to better manage it…" at bounding box center [781, 76] width 437 height 67
click at [830, 111] on textarea "Stress: An opportunity to not get angry, but understand how to better manage it…" at bounding box center [781, 76] width 437 height 67
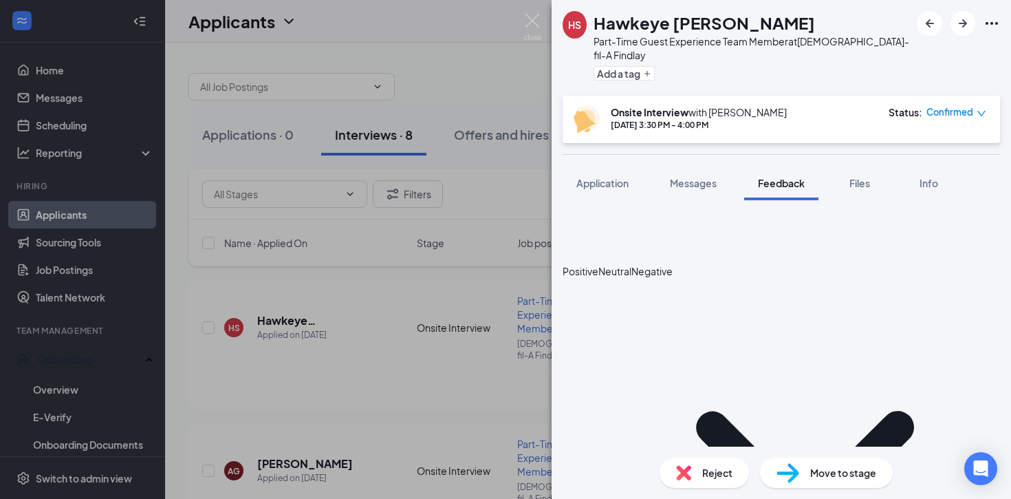
scroll to position [1541, 0]
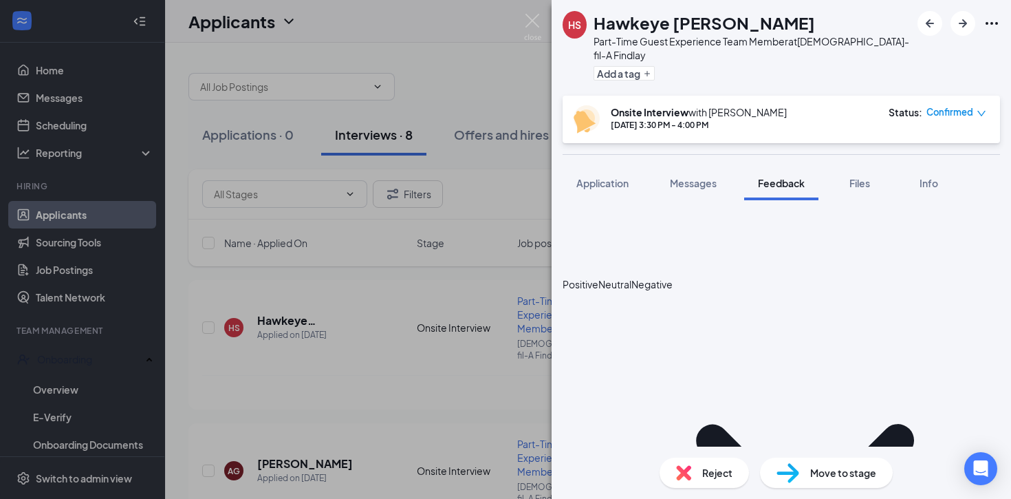
type textarea "Stress: An opportunity to not get angry, but understand how to better manage it…"
click at [563, 277] on icon "HappyFace" at bounding box center [563, 284] width 0 height 14
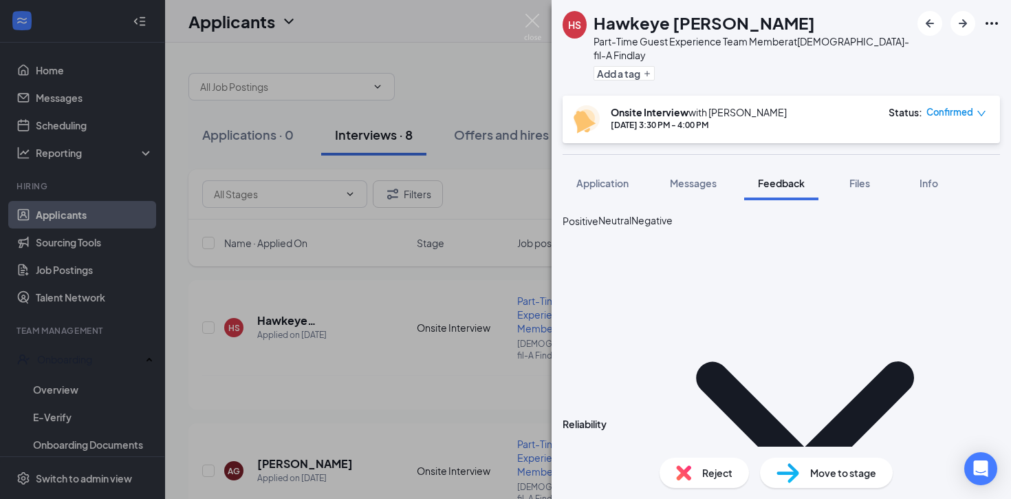
scroll to position [1607, 0]
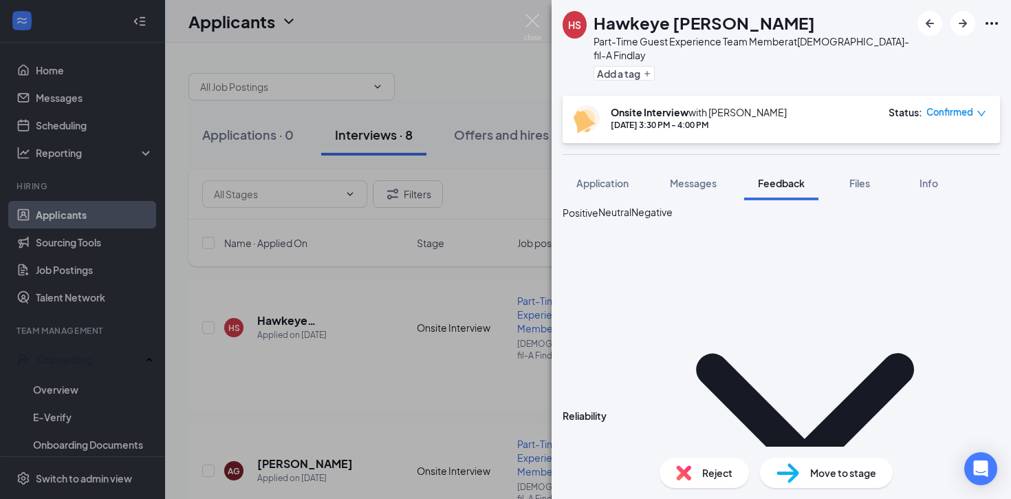
scroll to position [1615, 0]
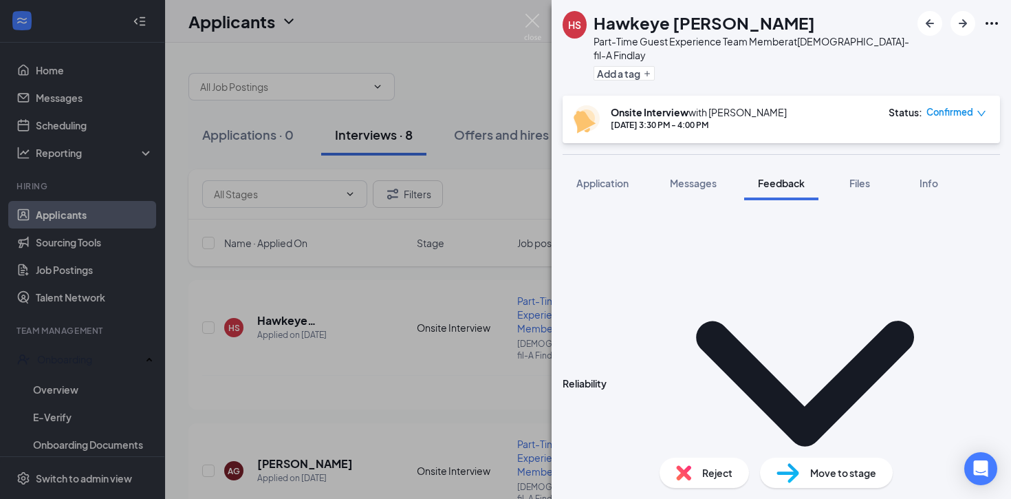
scroll to position [1648, 0]
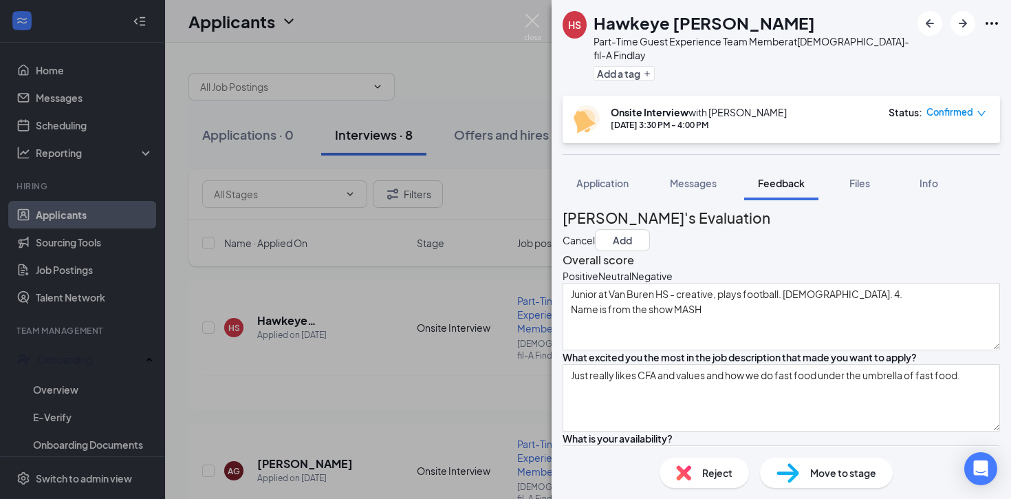
scroll to position [0, 0]
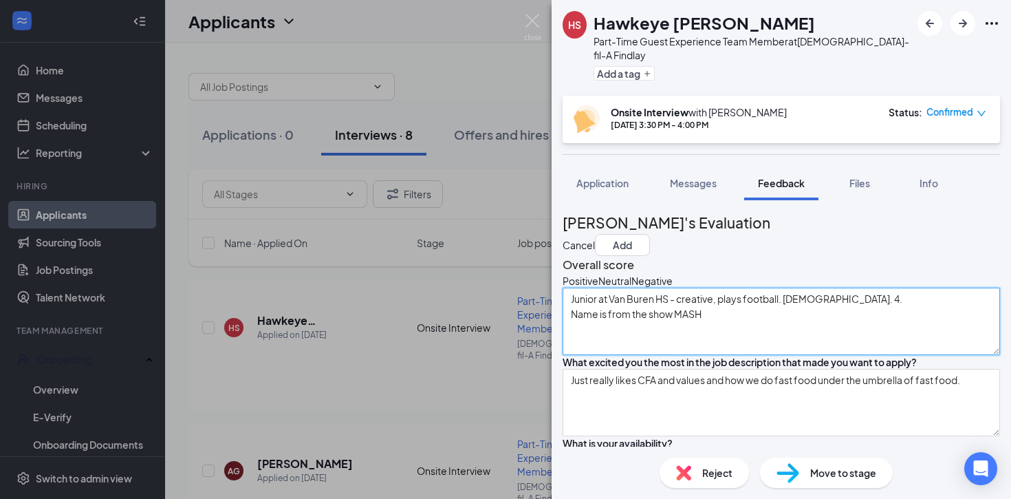
click at [721, 349] on textarea "Junior at Van Buren HS - creative, plays football. [DEMOGRAPHIC_DATA]. 4. Name …" at bounding box center [781, 320] width 437 height 67
click at [578, 289] on icon "HappyFace" at bounding box center [571, 282] width 14 height 14
click at [613, 354] on textarea "Junior at Van Buren HS - creative, plays football. [DEMOGRAPHIC_DATA]. 4. Name …" at bounding box center [781, 322] width 437 height 67
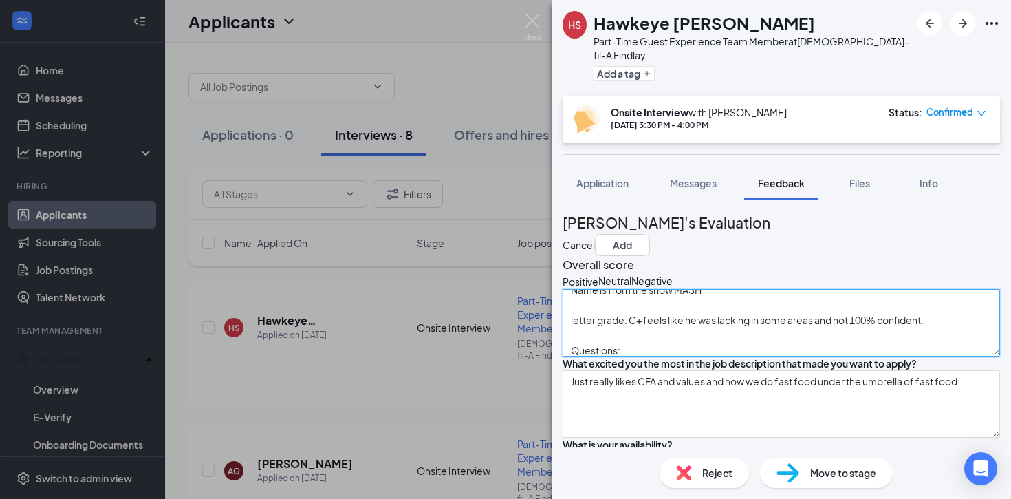
scroll to position [41, 0]
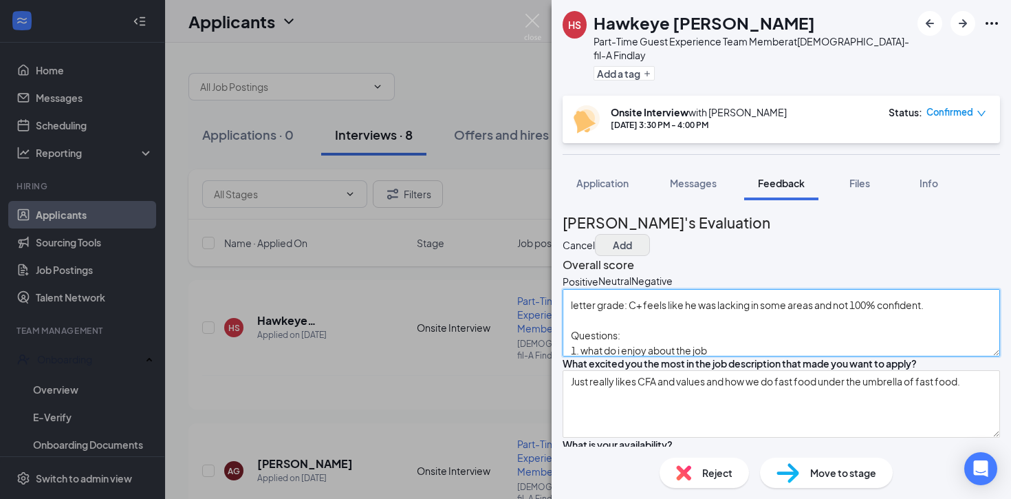
type textarea "Junior at Van Buren HS - creative, plays football. [DEMOGRAPHIC_DATA]. 4. Name …"
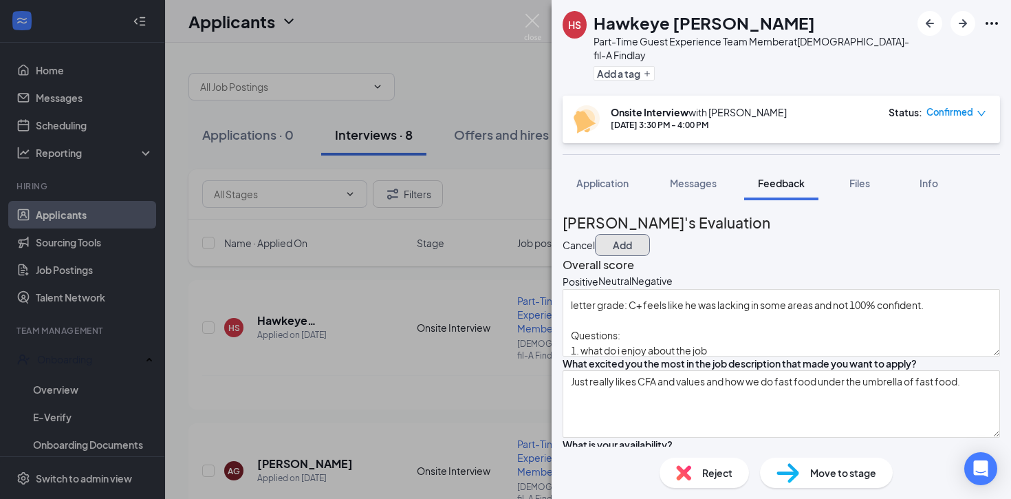
click at [650, 234] on button "Add" at bounding box center [622, 245] width 55 height 22
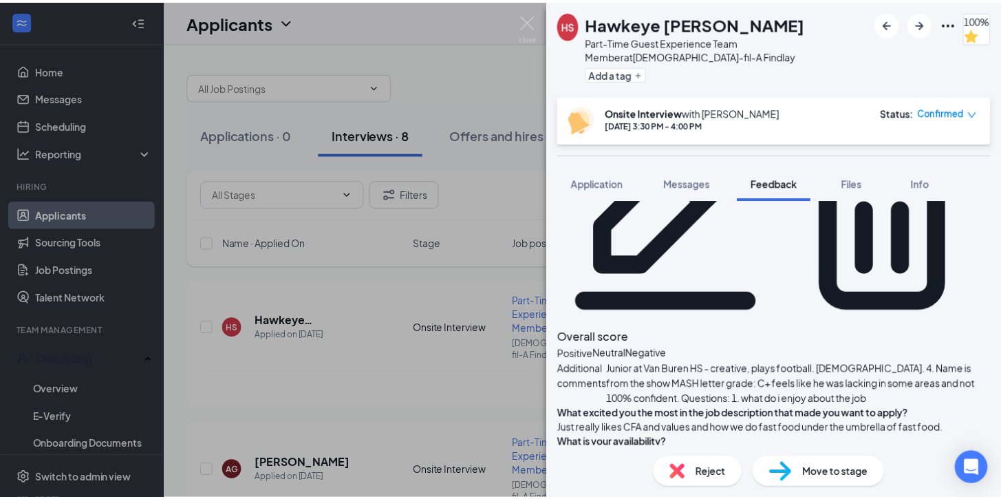
scroll to position [133, 0]
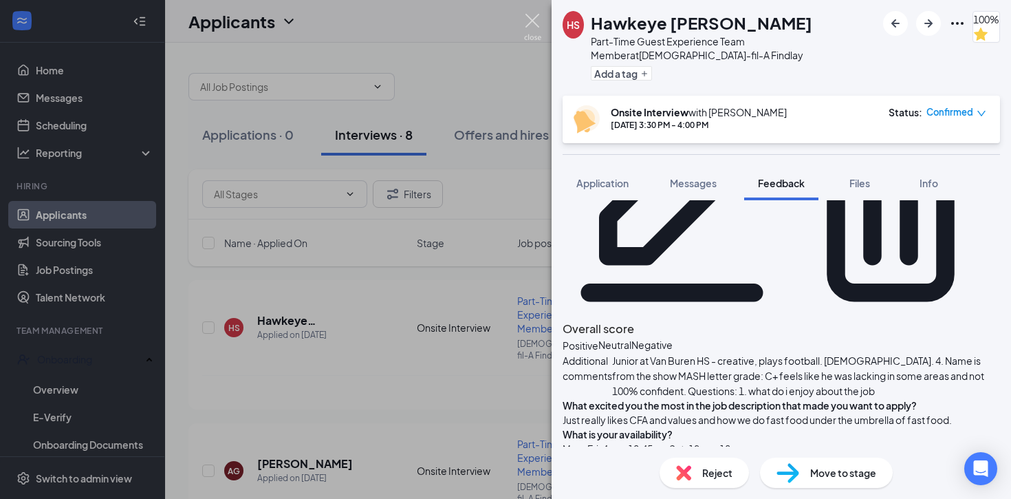
click at [530, 22] on img at bounding box center [532, 27] width 17 height 27
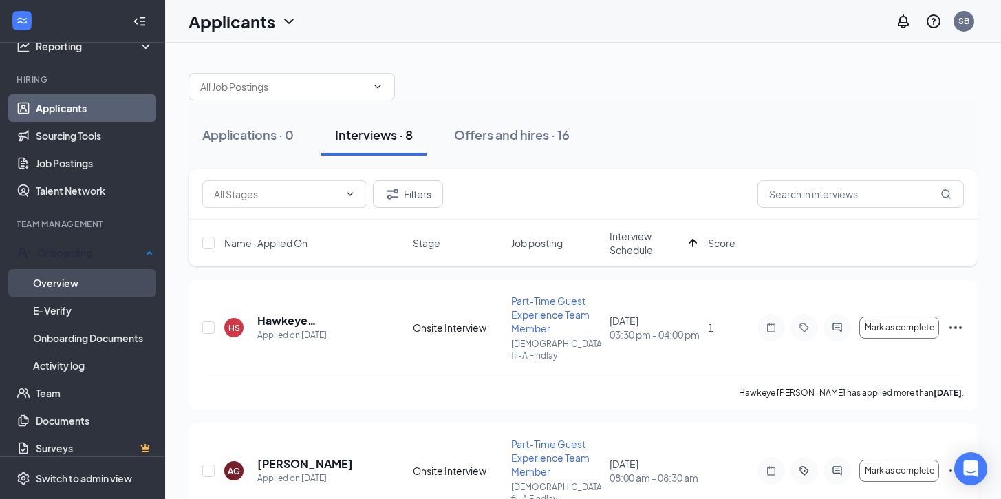
scroll to position [115, 0]
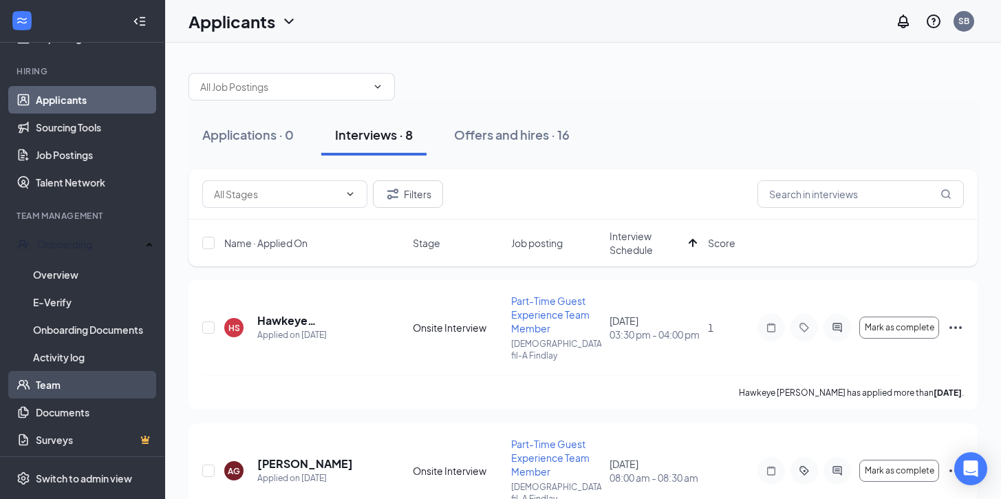
click at [56, 377] on link "Team" at bounding box center [95, 385] width 118 height 28
